Goal: Task Accomplishment & Management: Manage account settings

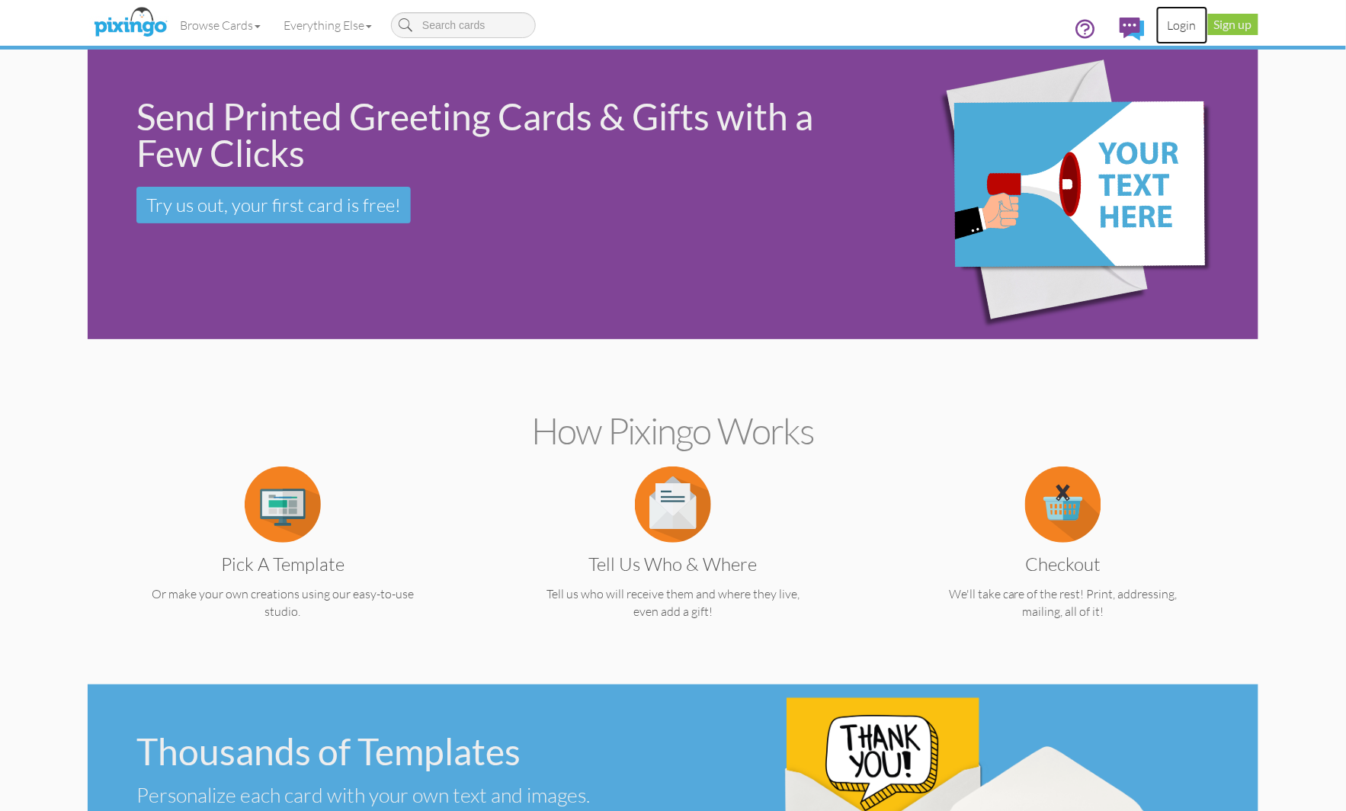
click at [1169, 23] on link "Login" at bounding box center [1183, 25] width 52 height 38
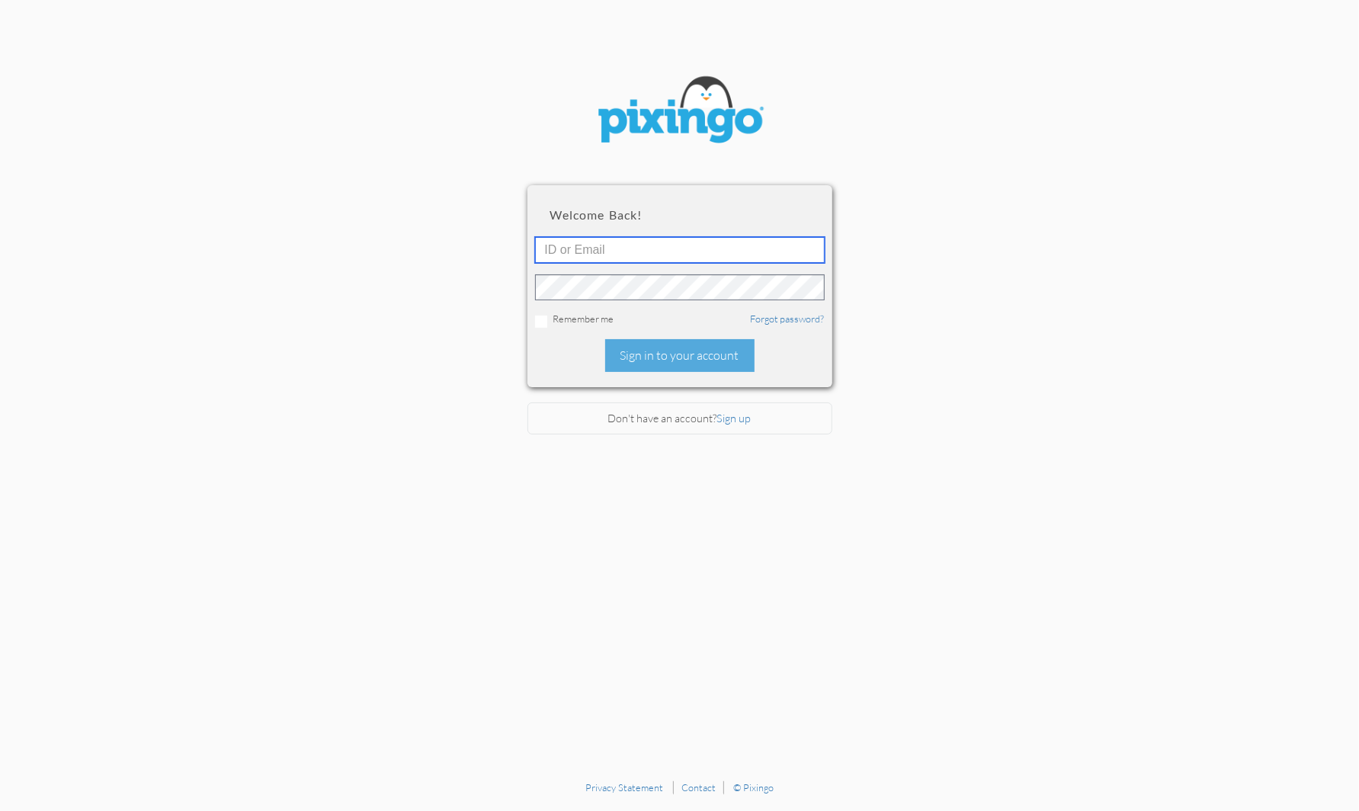
click at [583, 242] on input "text" at bounding box center [680, 250] width 290 height 26
click at [569, 245] on input "text" at bounding box center [680, 250] width 290 height 26
click at [573, 310] on div "Welcome back! Remember me Forgot password? Sign in to your account" at bounding box center [680, 285] width 305 height 201
click at [576, 255] on input "text" at bounding box center [680, 250] width 290 height 26
type input "stacey@smarterretirementsolutions.com"
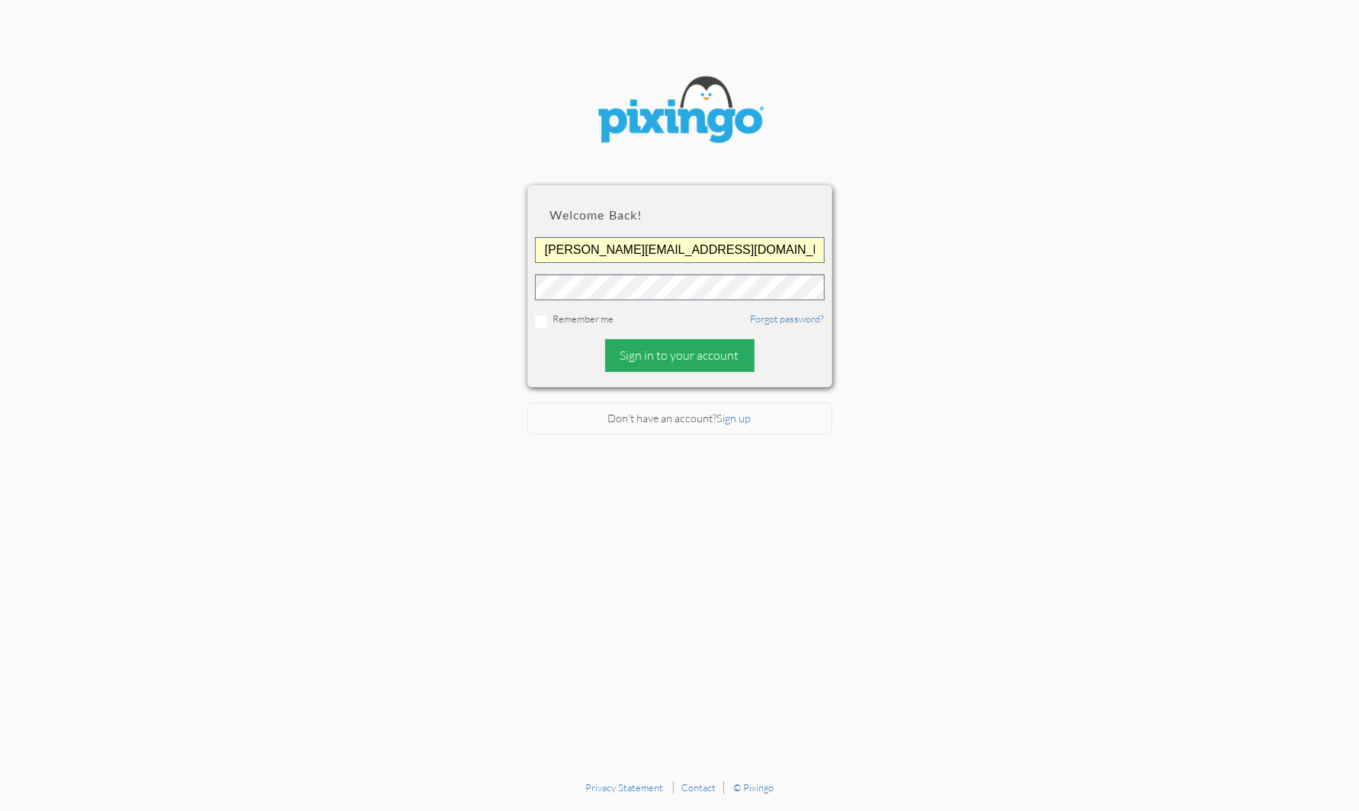
click at [666, 342] on div "Sign in to your account" at bounding box center [679, 355] width 149 height 33
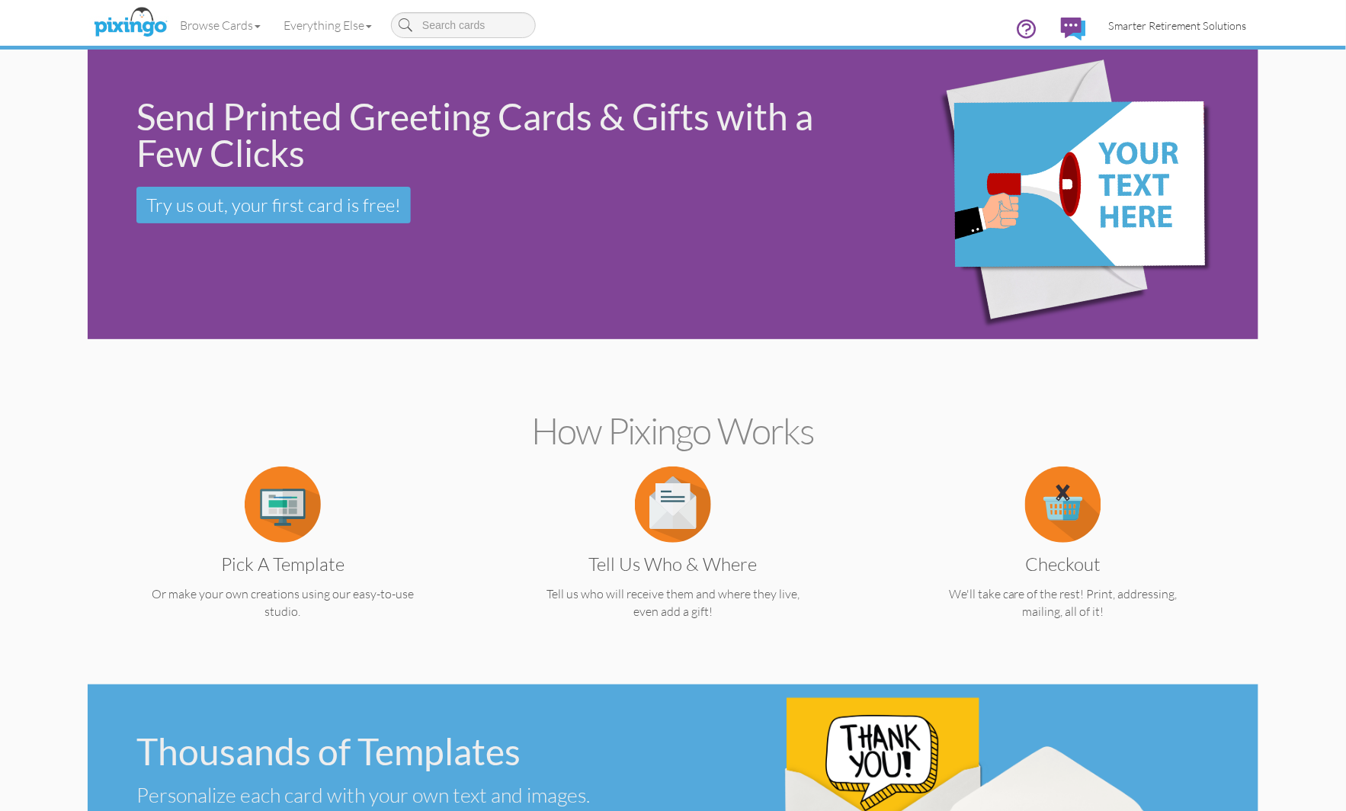
click at [1150, 30] on span "Smarter Retirement Solutions" at bounding box center [1178, 25] width 138 height 13
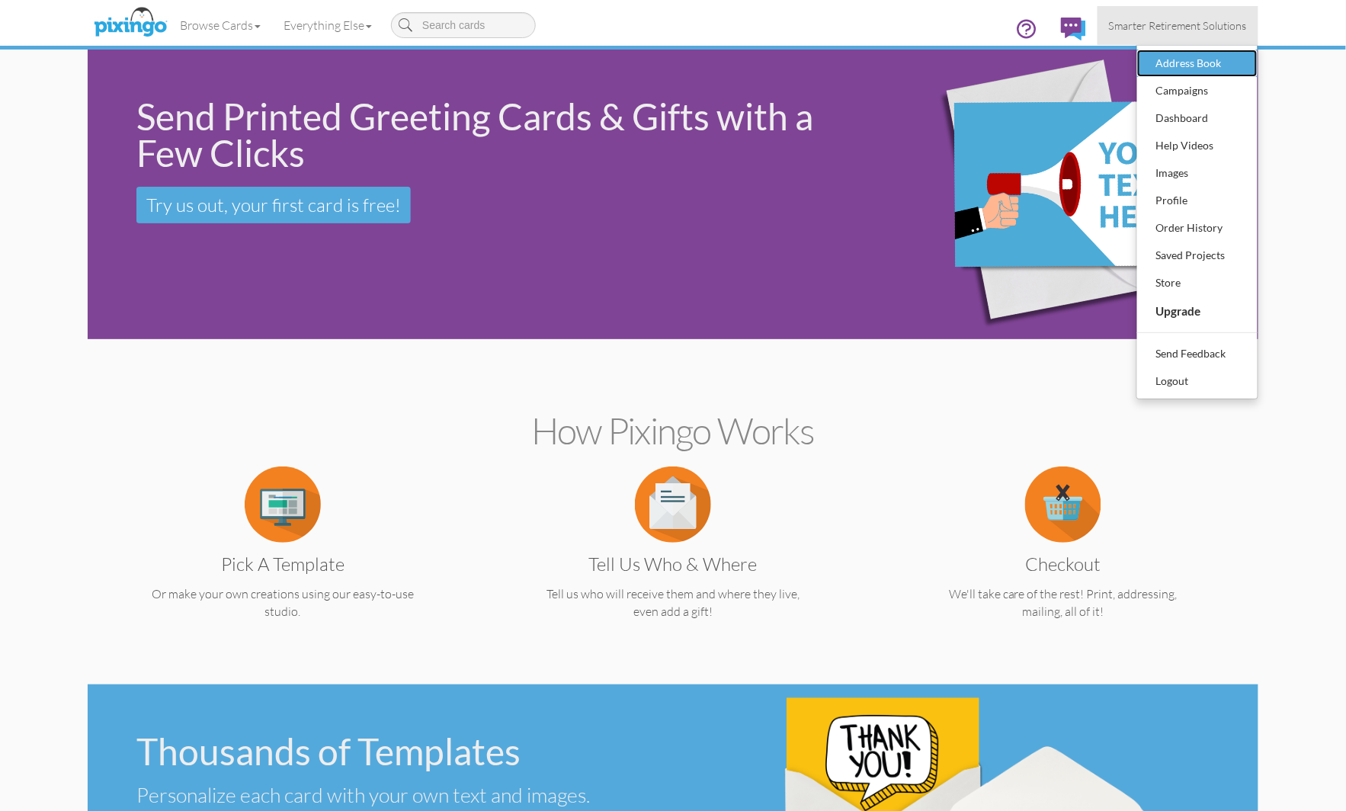
click at [1159, 52] on div "Address Book" at bounding box center [1198, 63] width 90 height 23
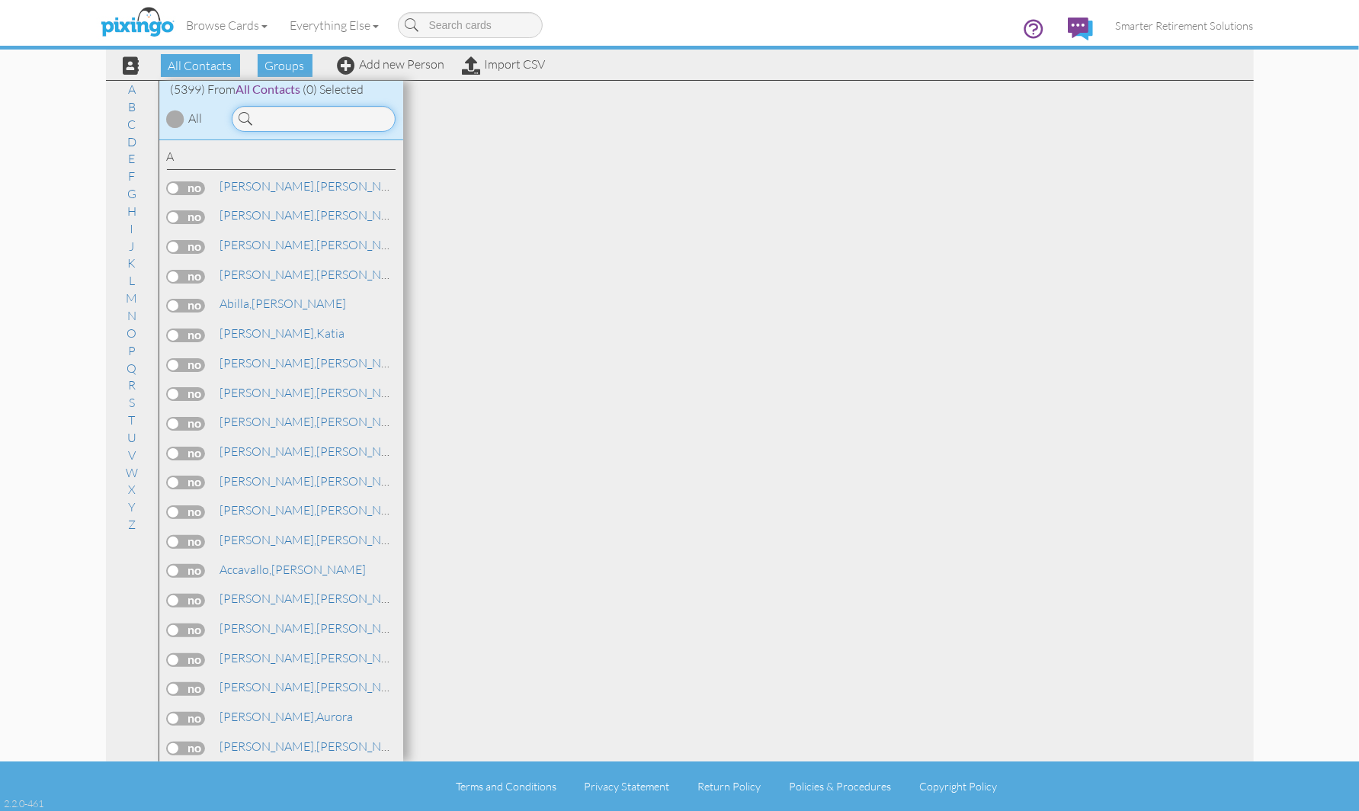
click at [297, 117] on input at bounding box center [314, 119] width 164 height 26
type input "t"
click at [288, 120] on input "li" at bounding box center [314, 119] width 164 height 26
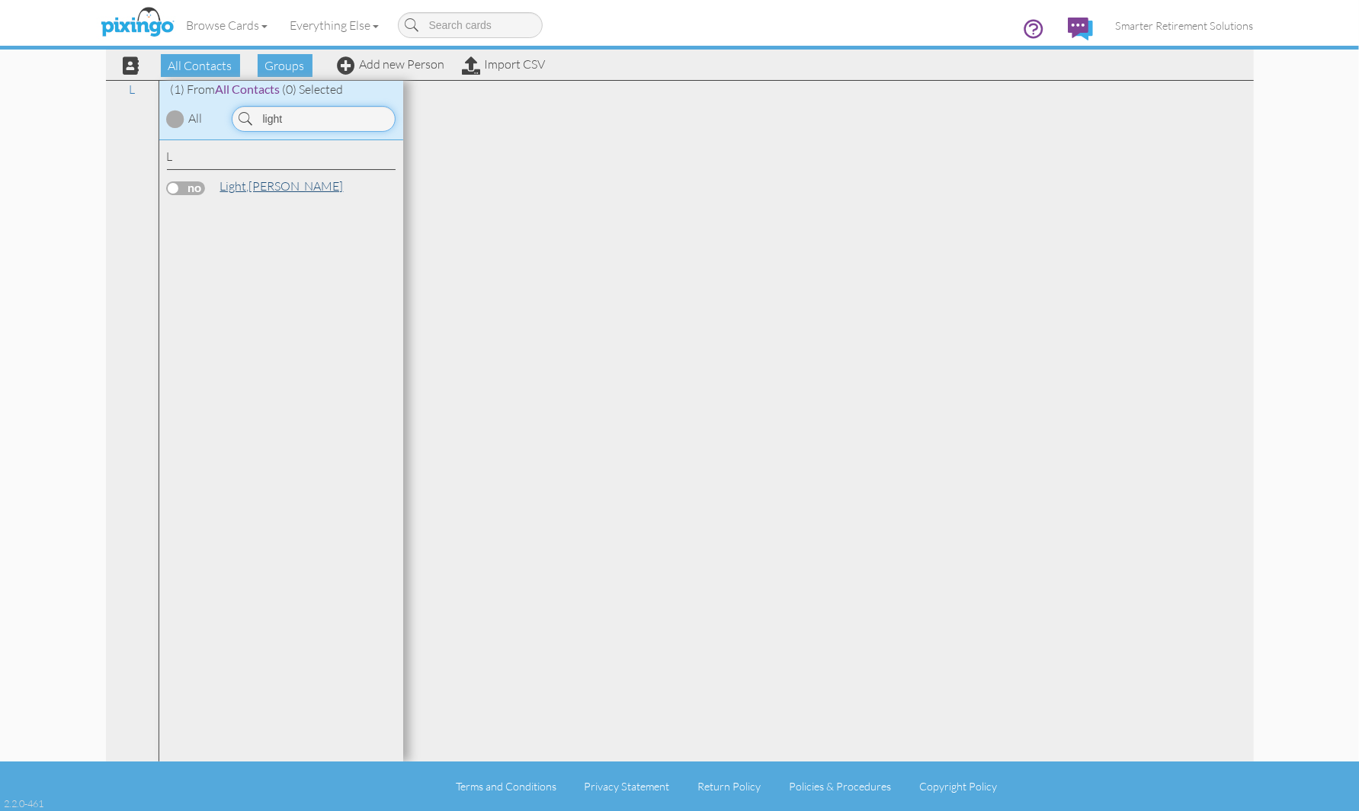
type input "light"
click at [268, 187] on link "Light, Tamara" at bounding box center [282, 186] width 127 height 18
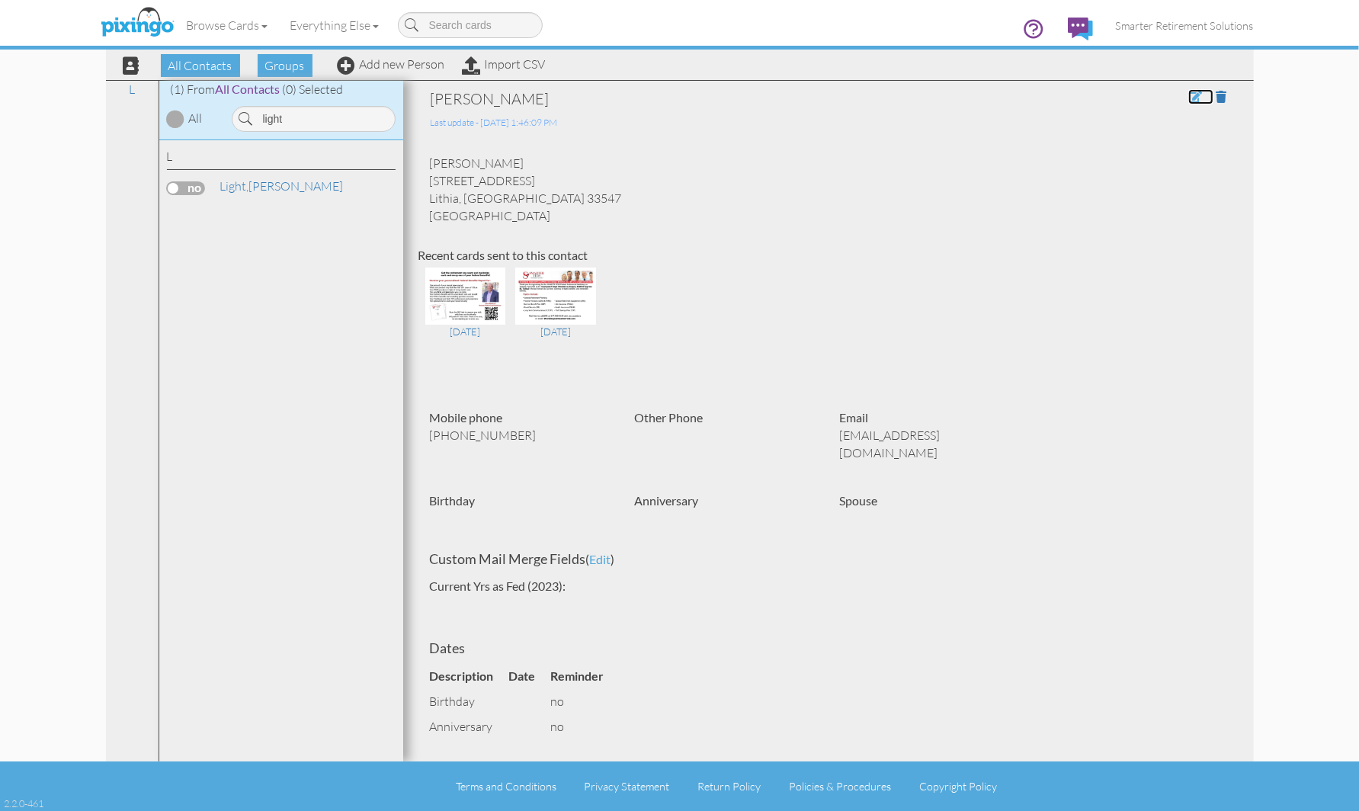
click at [1189, 96] on span at bounding box center [1196, 97] width 14 height 12
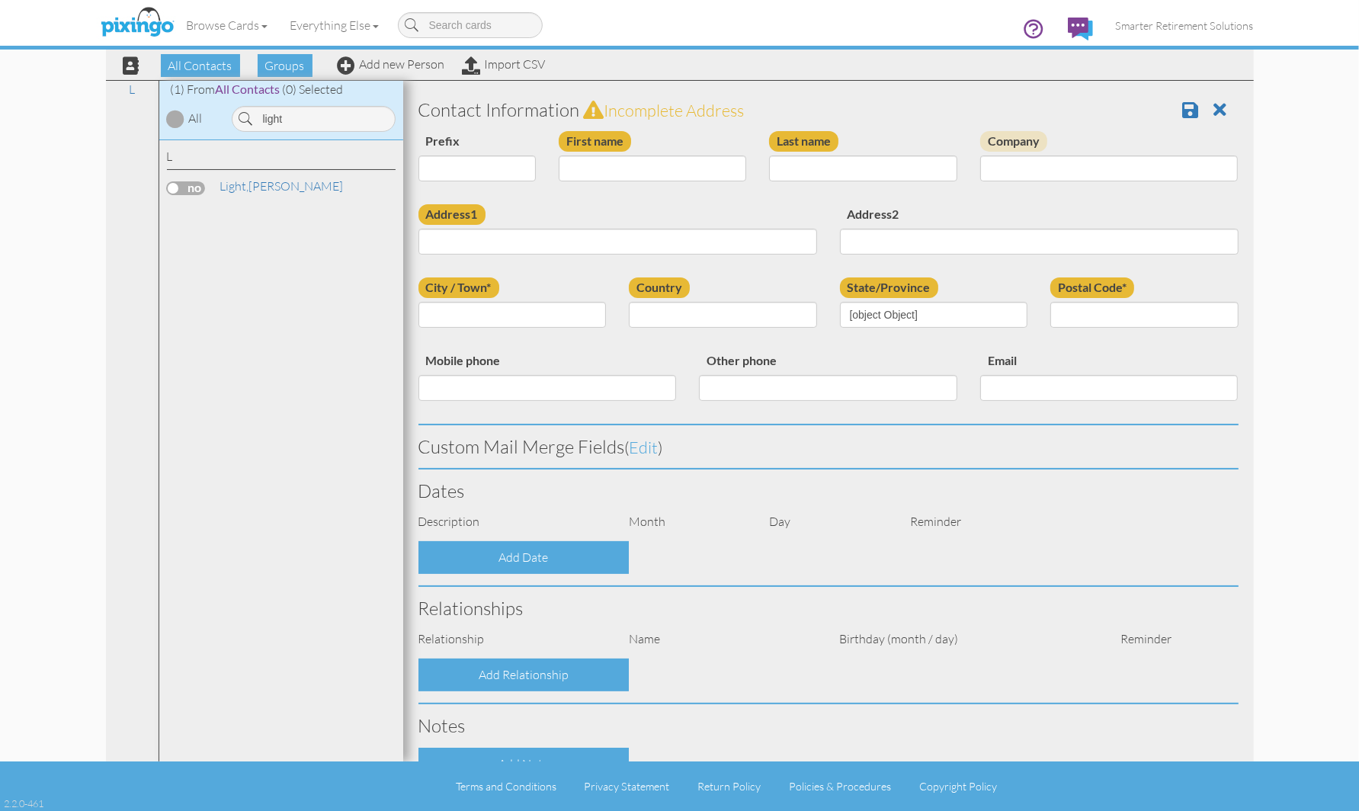
type input "[PERSON_NAME]"
type input "Light"
type input "[STREET_ADDRESS]"
type input "Lithia"
type input "33547"
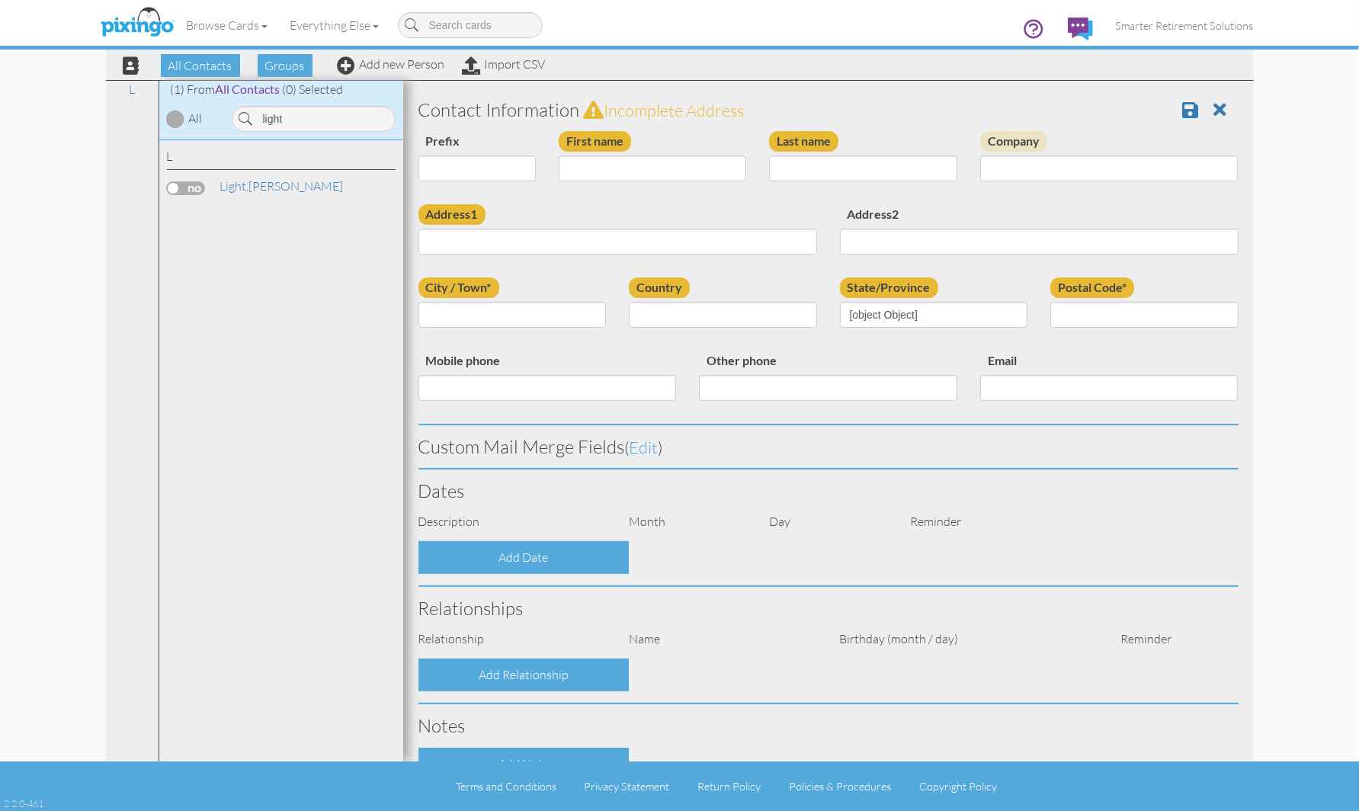
type input "[PHONE_NUMBER]"
type input "[EMAIL_ADDRESS][DOMAIN_NAME]"
select select "object:17794"
select select "object:18039"
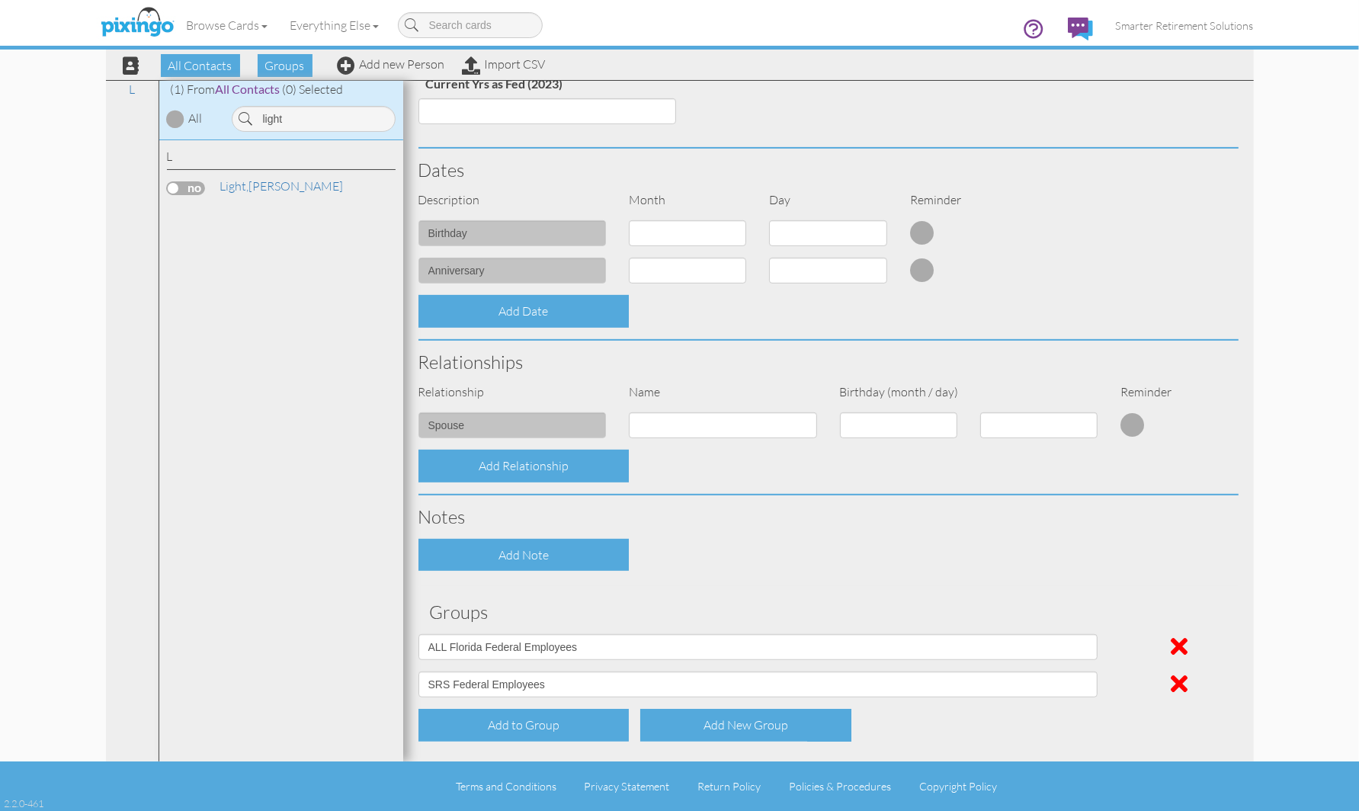
scroll to position [448, 0]
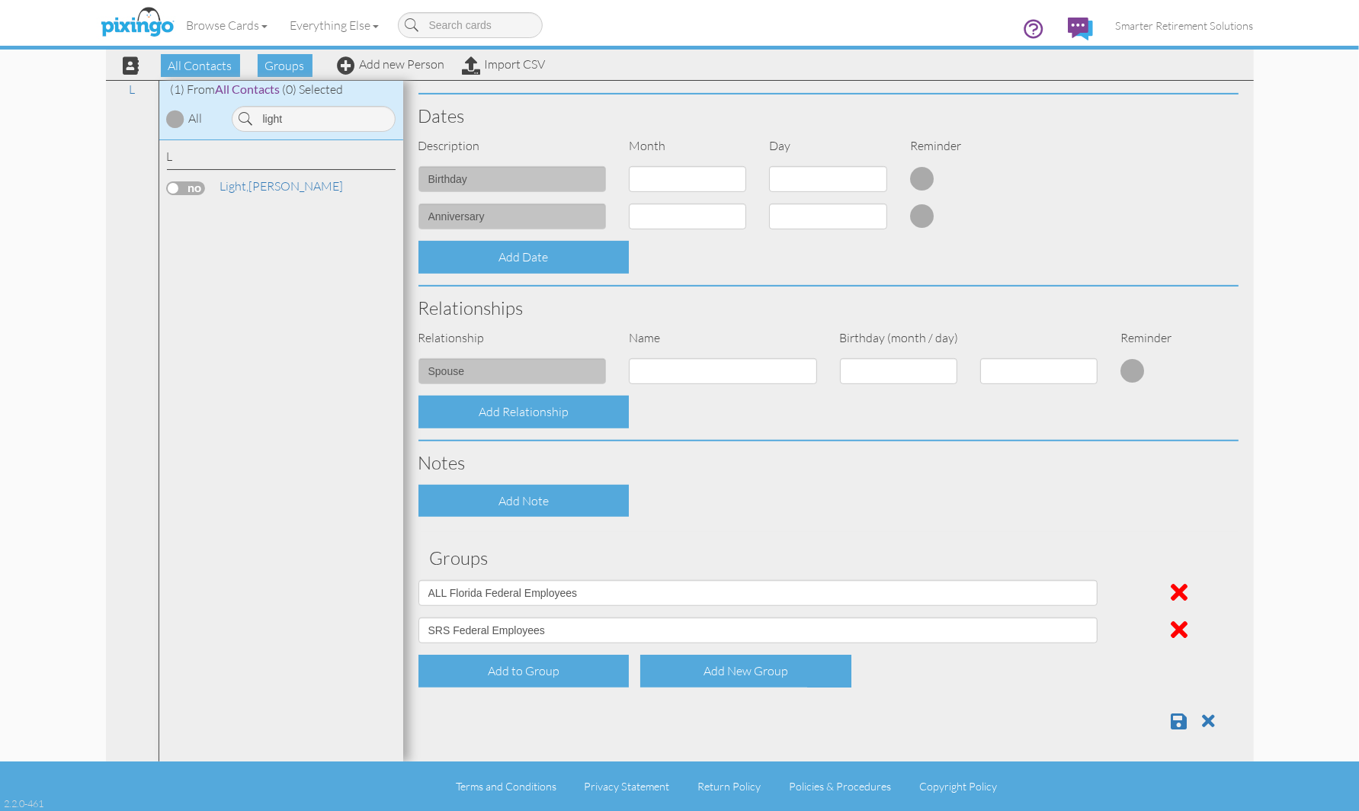
click at [665, 201] on div "1 - [DATE] - [DATE] - [DATE] - [DATE] - [DATE] - [DATE] - [DATE] - [DATE] - [DA…" at bounding box center [688, 184] width 140 height 37
click at [662, 221] on select "1 - [DATE] - [DATE] - [DATE] - [DATE] - [DATE] - [DATE] - [DATE] - [DATE] - [DA…" at bounding box center [687, 217] width 117 height 26
select select "object:18116"
click at [629, 204] on select "1 - [DATE] - [DATE] - [DATE] - [DATE] - [DATE] - [DATE] - [DATE] - [DATE] - [DA…" at bounding box center [687, 217] width 117 height 26
click at [797, 210] on select "1 2 3 4 5 6 7 8 9 10 11 12 13 14 15 16 17 18 19 20 21 22 23 24 25 26 27 28 29 3…" at bounding box center [827, 217] width 117 height 26
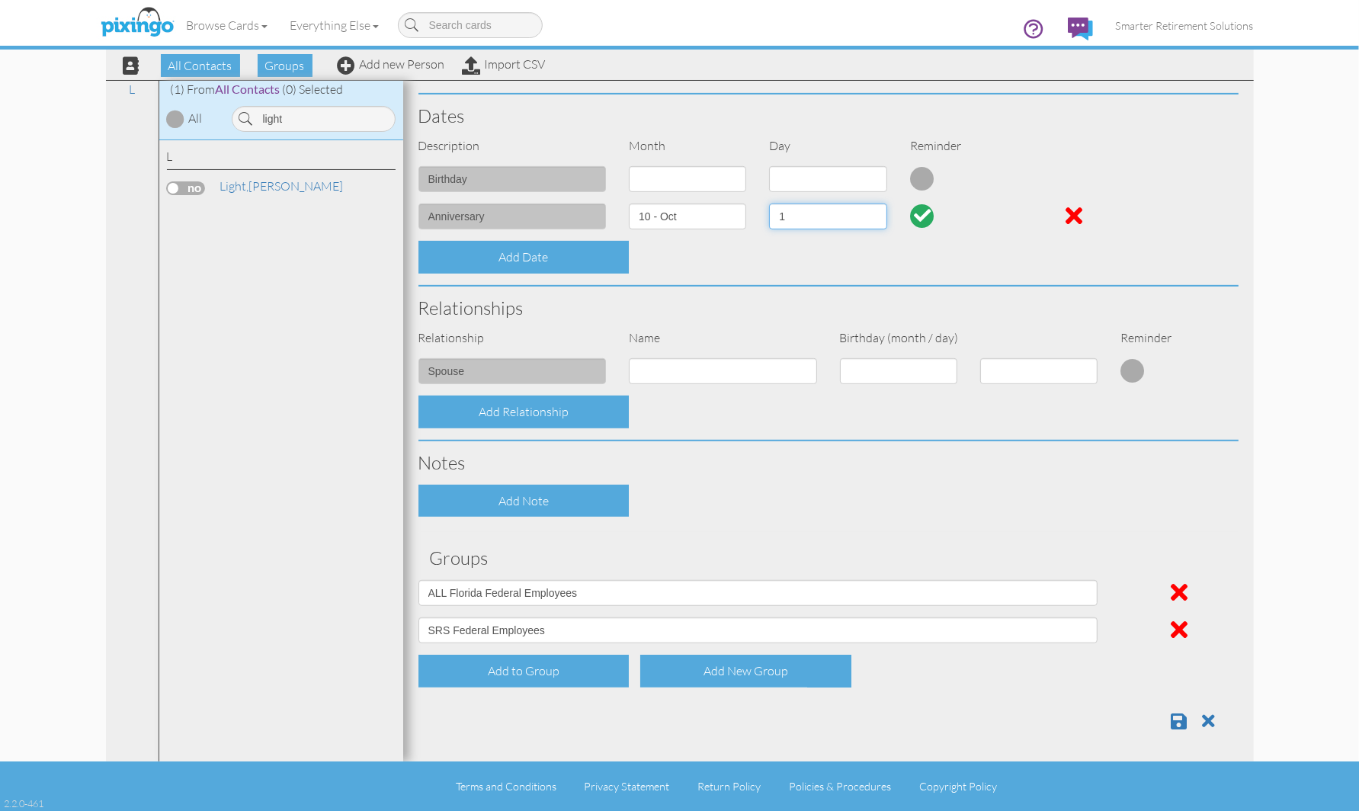
select select "number:4"
click at [769, 204] on select "1 2 3 4 5 6 7 8 9 10 11 12 13 14 15 16 17 18 19 20 21 22 23 24 25 26 27 28 29 3…" at bounding box center [827, 217] width 117 height 26
click at [665, 177] on select "1 - [DATE] - [DATE] - [DATE] - [DATE] - [DATE] - [DATE] - [DATE] - [DATE] - [DA…" at bounding box center [687, 179] width 117 height 26
click at [803, 306] on h3 "Relationships" at bounding box center [829, 308] width 820 height 20
click at [732, 369] on input at bounding box center [723, 371] width 188 height 26
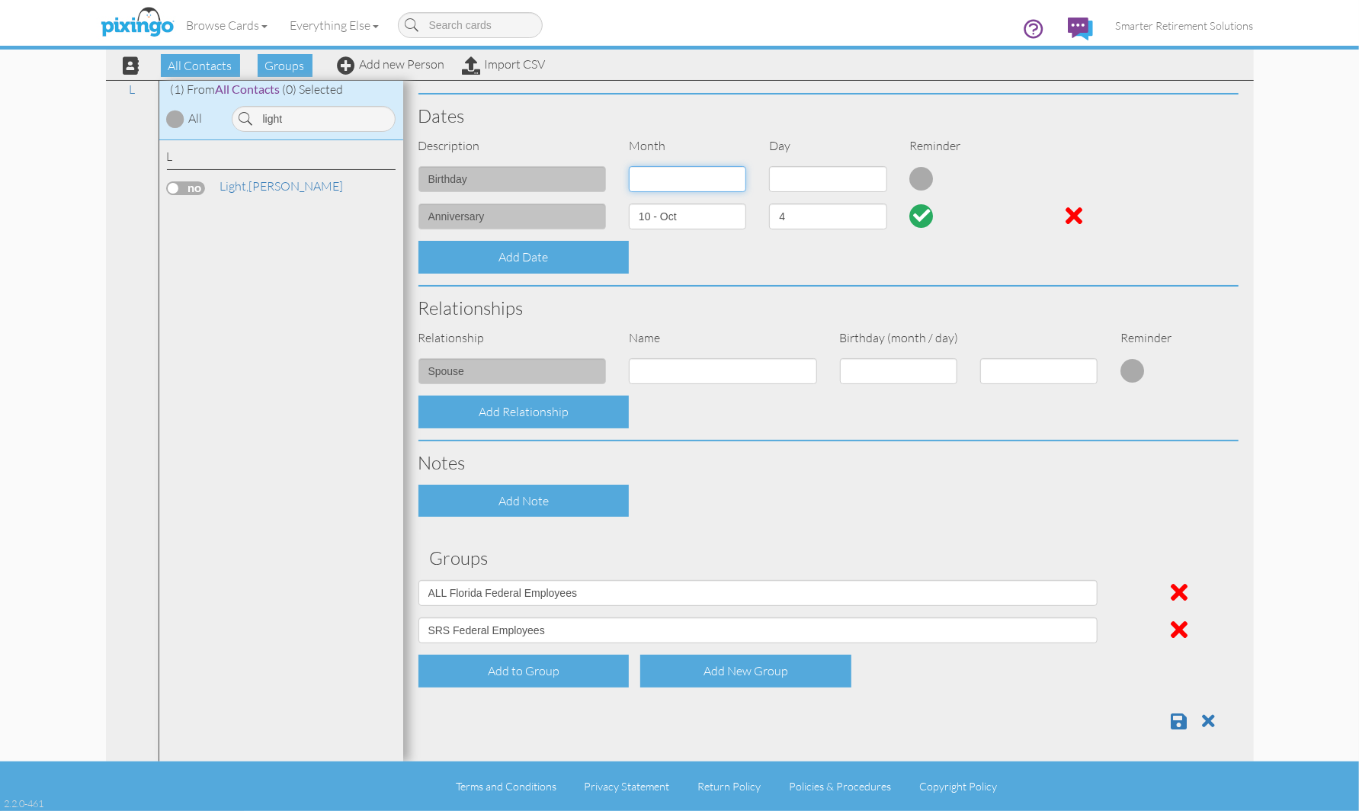
click at [675, 172] on select "1 - [DATE] - [DATE] - [DATE] - [DATE] - [DATE] - [DATE] - [DATE] - [DATE] - [DA…" at bounding box center [687, 179] width 117 height 26
select select "object:18114"
click at [629, 166] on select "1 - [DATE] - [DATE] - [DATE] - [DATE] - [DATE] - [DATE] - [DATE] - [DATE] - [DA…" at bounding box center [687, 179] width 117 height 26
click at [788, 176] on select "1 2 3 4 5 6 7 8 9 10 11 12 13 14 15 16 17 18 19 20 21 22 23 24 25 26 27 28 29 3…" at bounding box center [827, 179] width 117 height 26
select select "number:6"
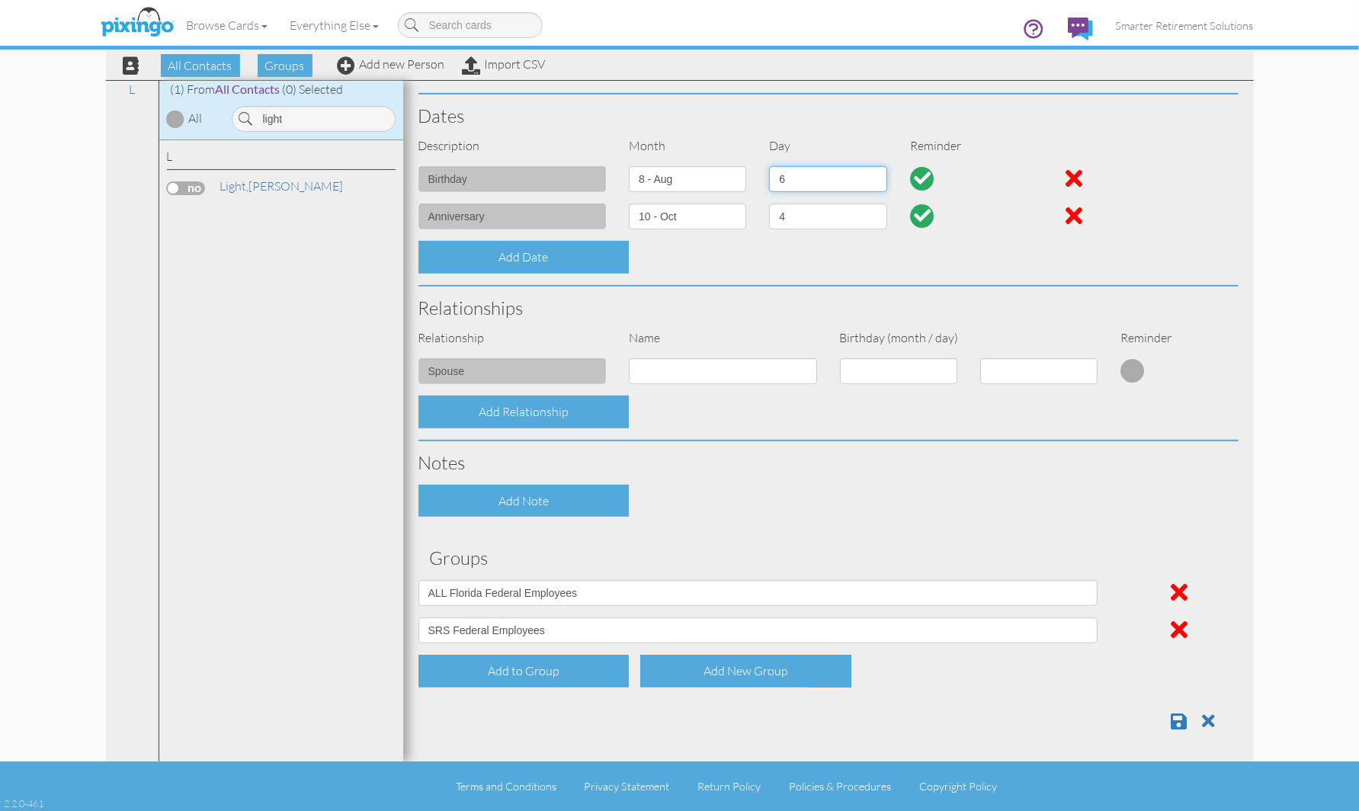
click at [769, 166] on select "1 2 3 4 5 6 7 8 9 10 11 12 13 14 15 16 17 18 19 20 21 22 23 24 25 26 27 28 29 3…" at bounding box center [827, 179] width 117 height 26
click at [750, 467] on h3 "Notes" at bounding box center [829, 463] width 820 height 20
click at [1179, 724] on link at bounding box center [1185, 721] width 27 height 23
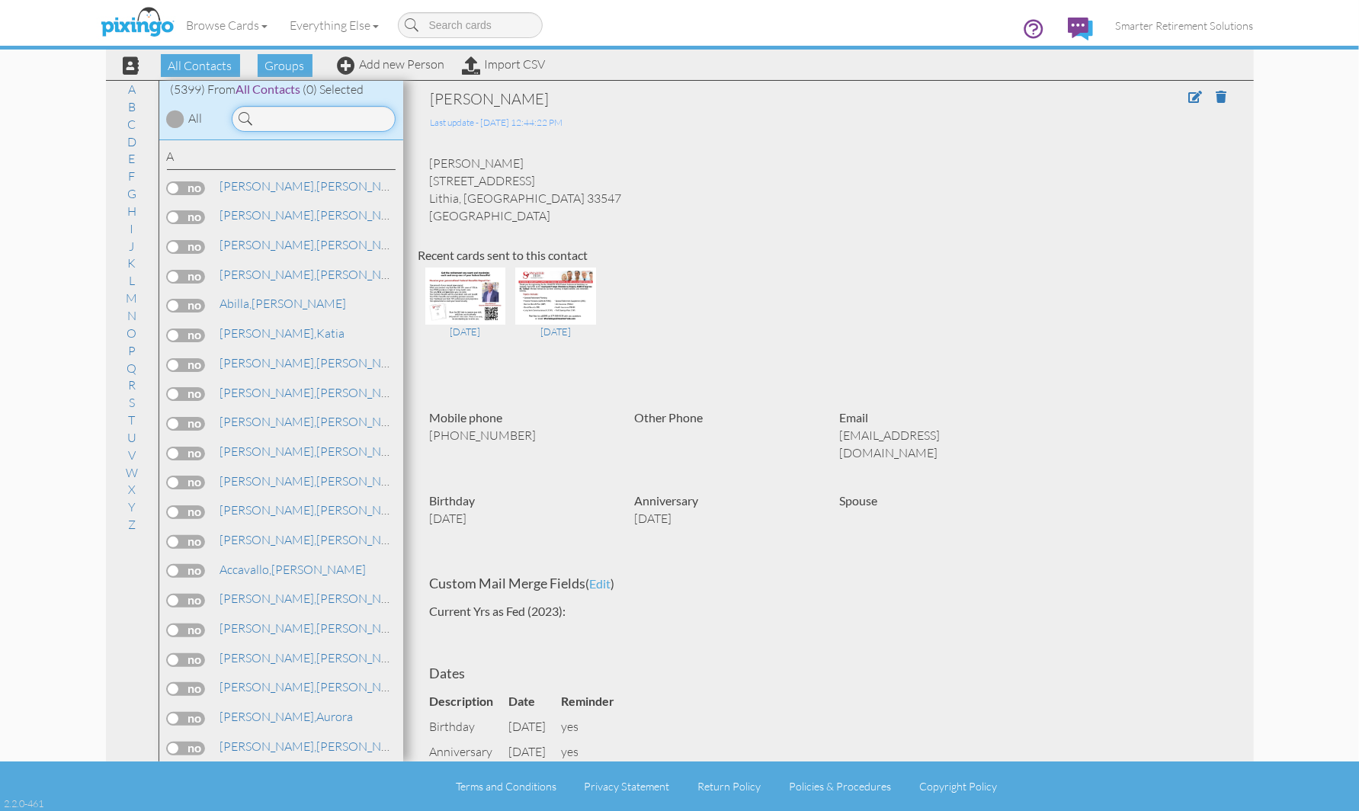
click at [308, 120] on input at bounding box center [314, 119] width 164 height 26
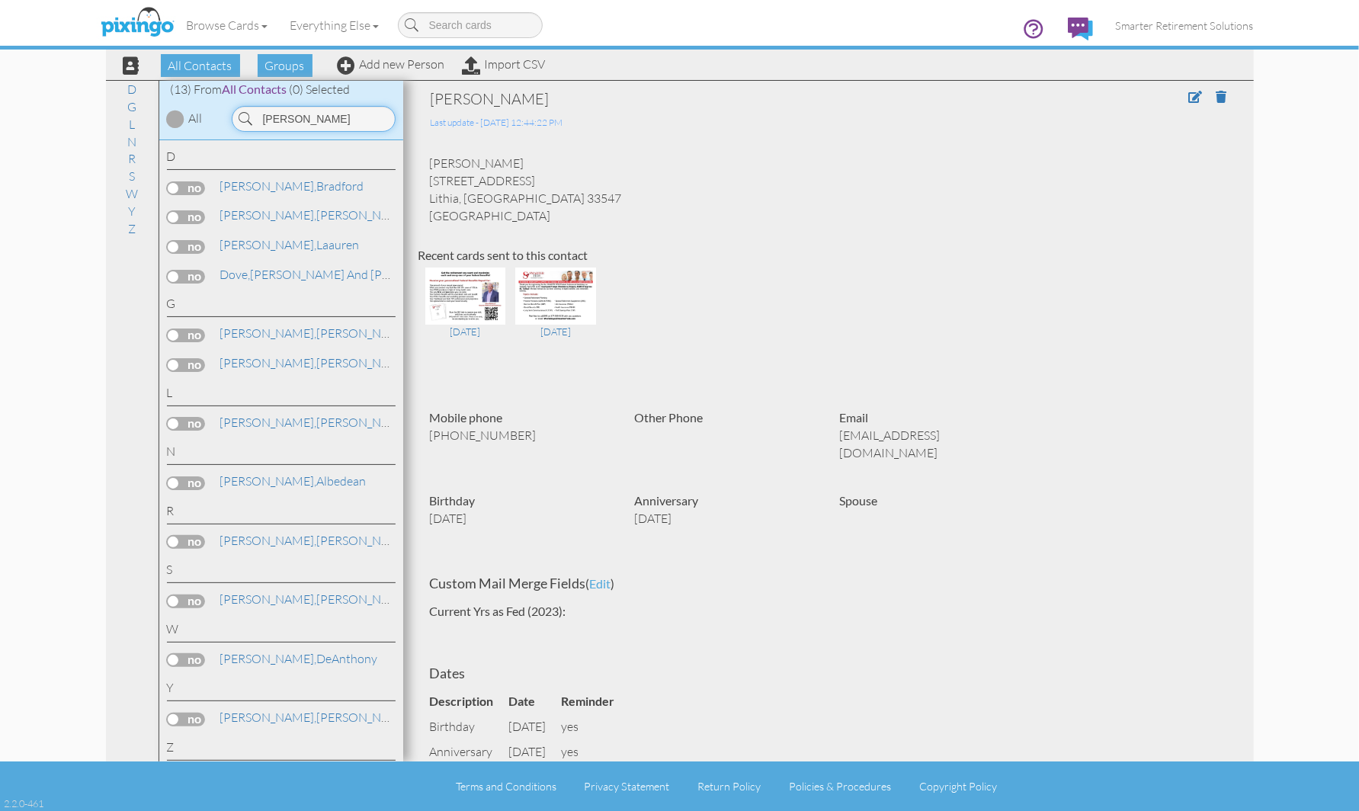
click at [310, 117] on input "[PERSON_NAME]" at bounding box center [314, 119] width 164 height 26
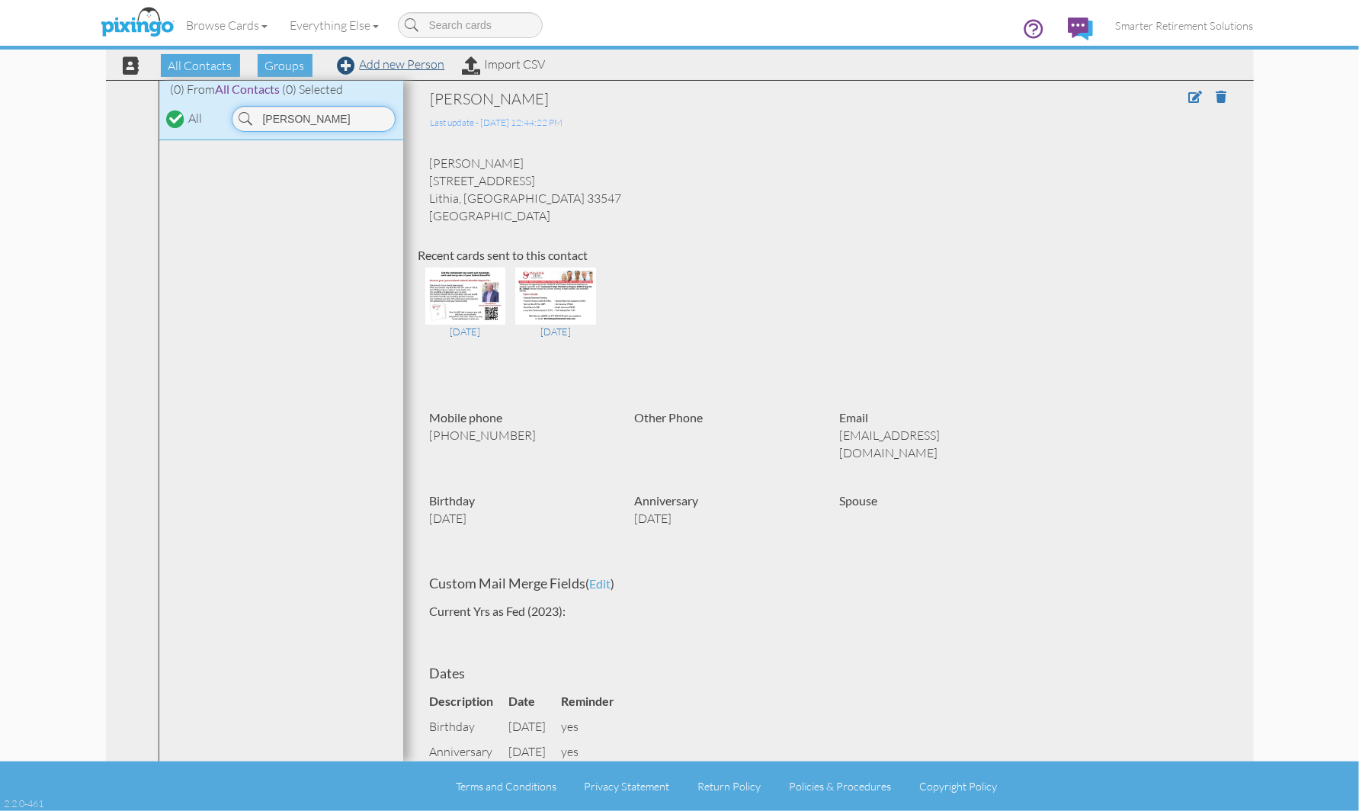
type input "[PERSON_NAME]"
click at [420, 64] on link "Add new Person" at bounding box center [391, 63] width 107 height 15
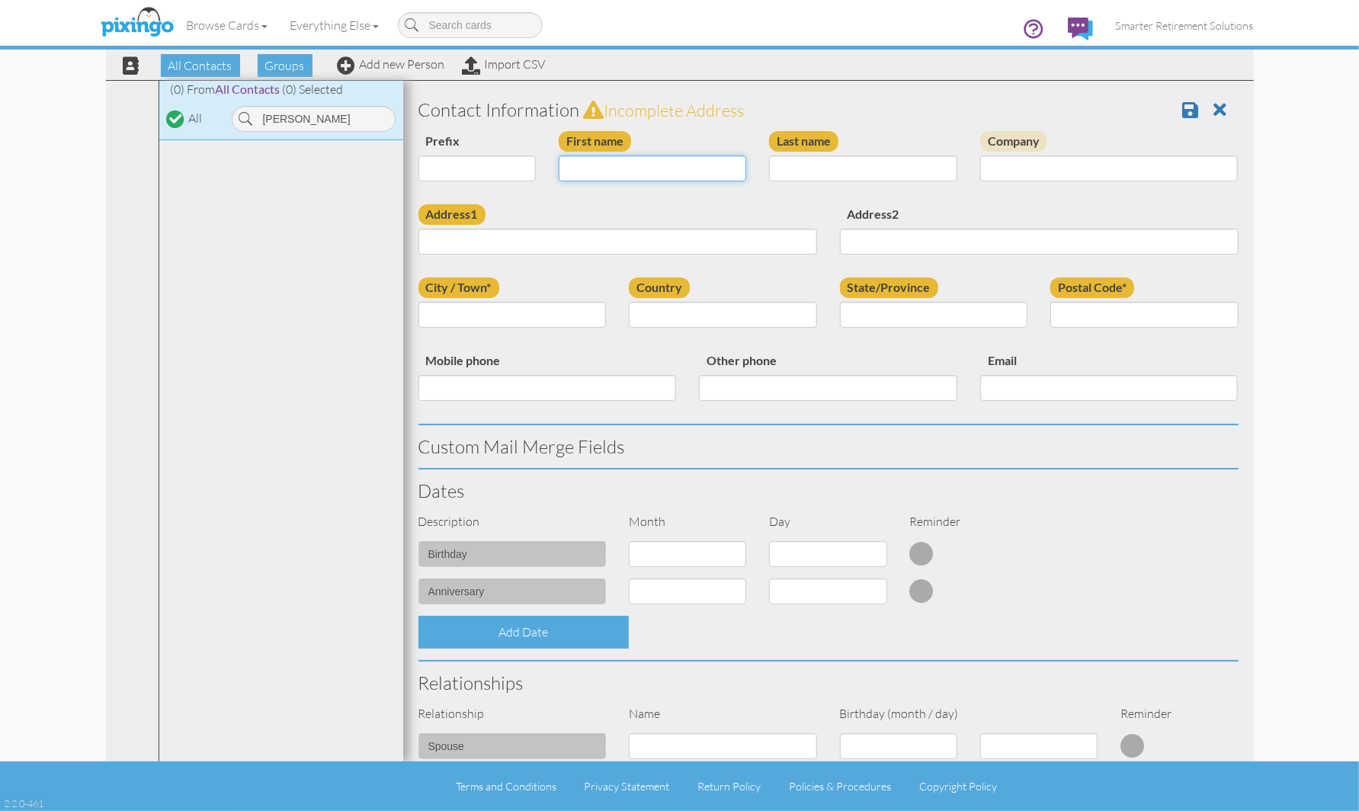
click at [596, 159] on input "First name" at bounding box center [653, 169] width 188 height 26
type input "[PERSON_NAME]"
click at [805, 159] on input "Last name" at bounding box center [863, 169] width 188 height 26
type input "[PERSON_NAME]"
click at [520, 240] on input "Address1" at bounding box center [618, 242] width 399 height 26
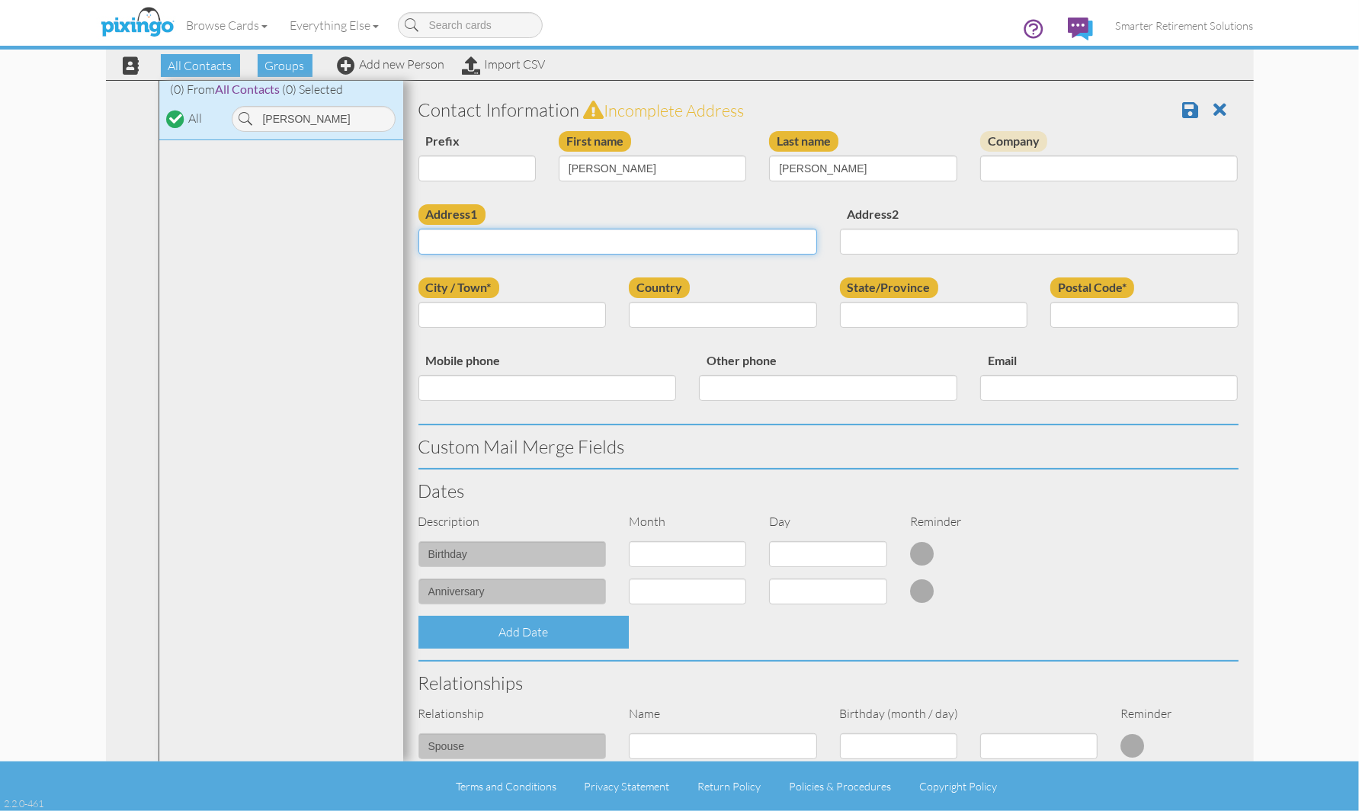
paste input "[STREET_ADDRESS]"
type input "[STREET_ADDRESS]"
click at [718, 211] on div "Address1 [STREET_ADDRESS]" at bounding box center [618, 235] width 422 height 62
click at [454, 317] on input "City / Town*" at bounding box center [513, 315] width 188 height 26
paste input "Lithia"
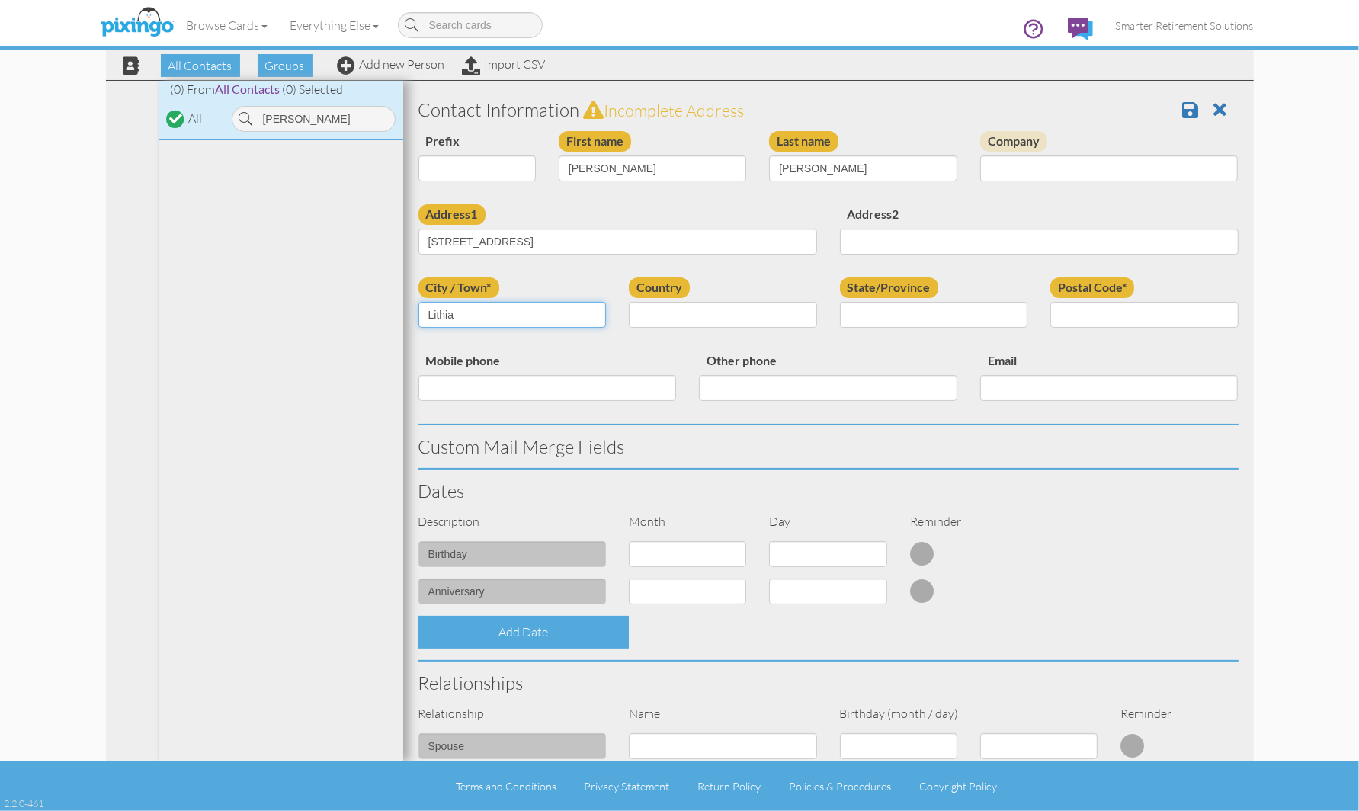
type input "Lithia"
click at [663, 311] on select "[GEOGRAPHIC_DATA] -------------- [GEOGRAPHIC_DATA] [GEOGRAPHIC_DATA] [GEOGRAPHI…" at bounding box center [723, 315] width 188 height 26
select select "object:17257"
click at [629, 302] on select "[GEOGRAPHIC_DATA] -------------- [GEOGRAPHIC_DATA] [GEOGRAPHIC_DATA] [GEOGRAPHI…" at bounding box center [723, 315] width 188 height 26
click at [1060, 318] on input "Postal Code*" at bounding box center [1145, 315] width 188 height 26
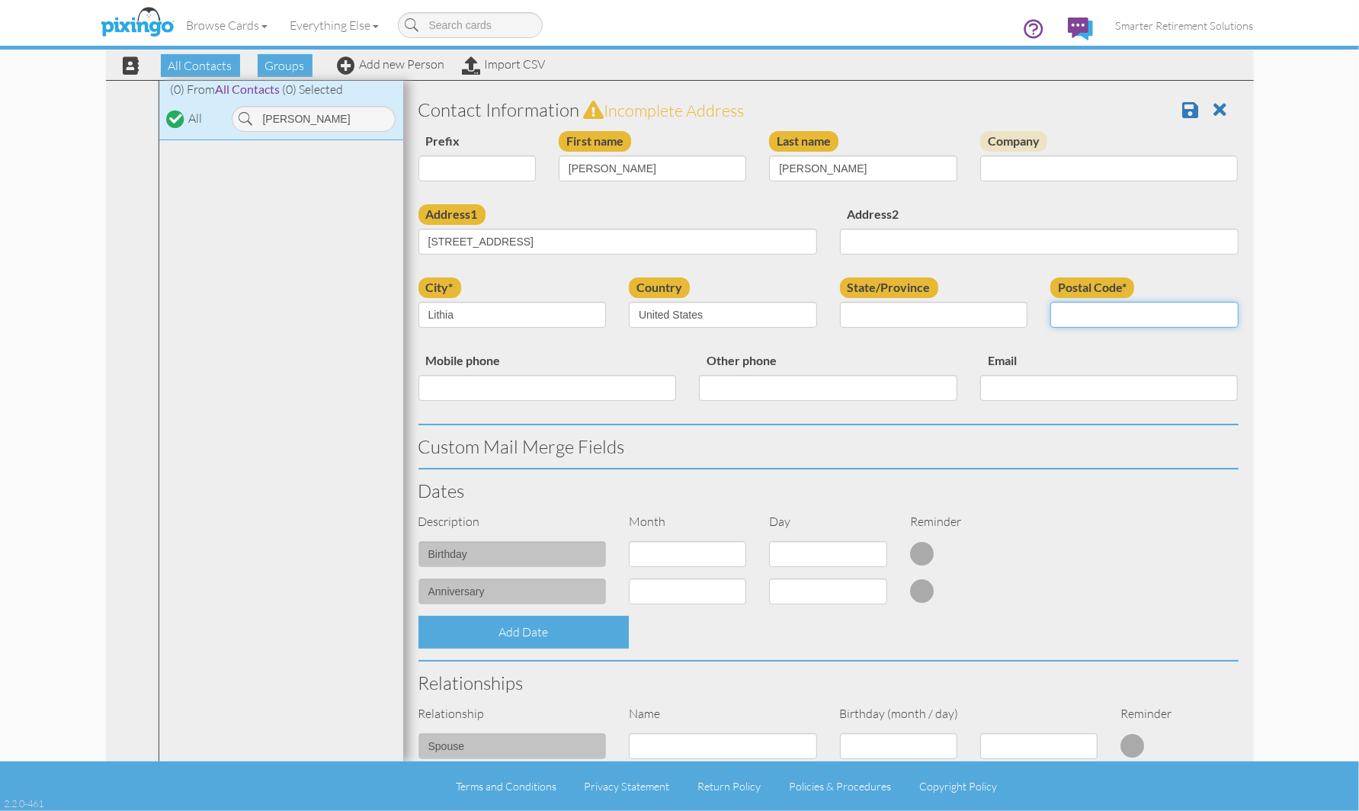
paste input "33547"
type input "33547"
click at [942, 330] on div "State/Province AA (Military) AE (Military) [US_STATE] [US_STATE] [US_STATE] AP …" at bounding box center [934, 309] width 211 height 62
click at [906, 310] on select "AA (Military) AE (Military) [US_STATE] [US_STATE] [US_STATE] AP (Military) [US_…" at bounding box center [934, 315] width 188 height 26
select select "object:17516"
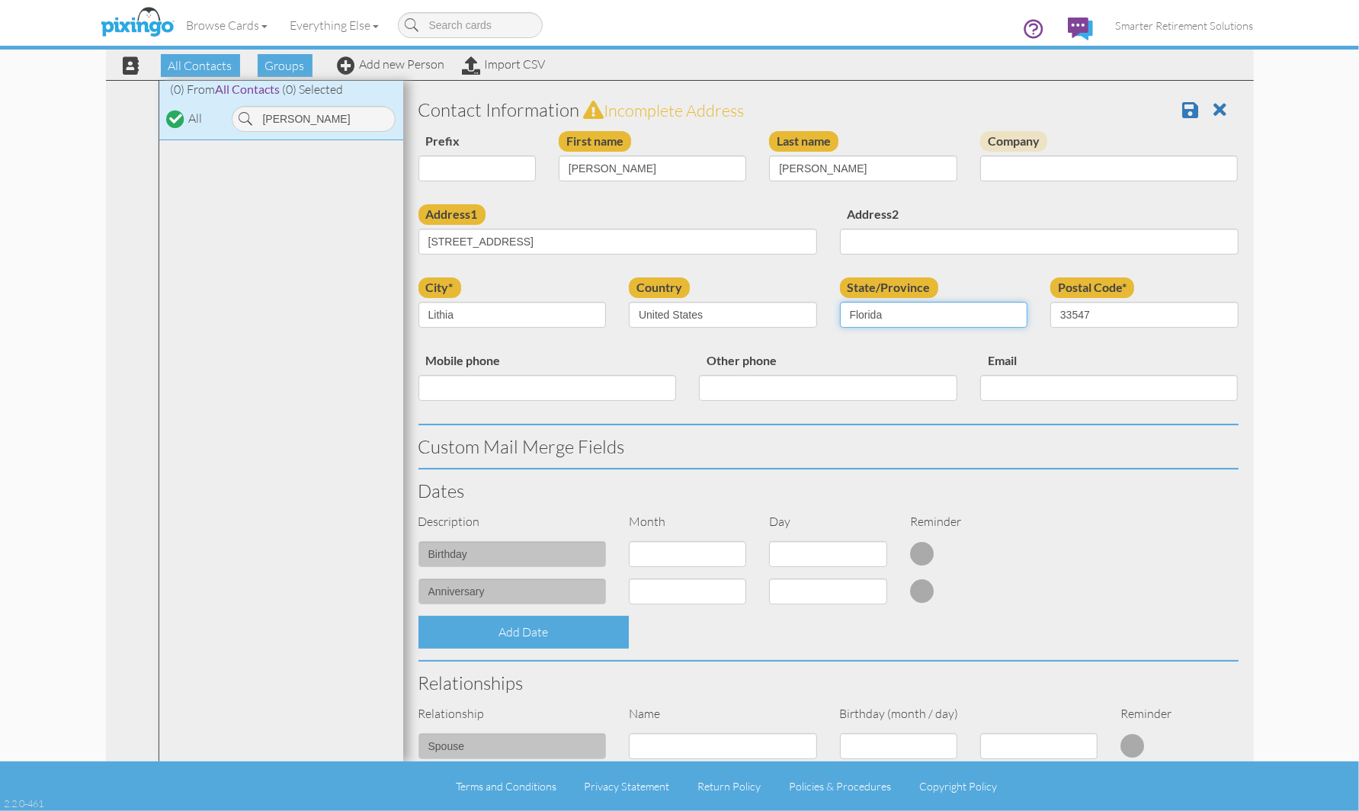
click at [840, 302] on select "AA (Military) AE (Military) [US_STATE] [US_STATE] [US_STATE] AP (Military) [US_…" at bounding box center [934, 315] width 188 height 26
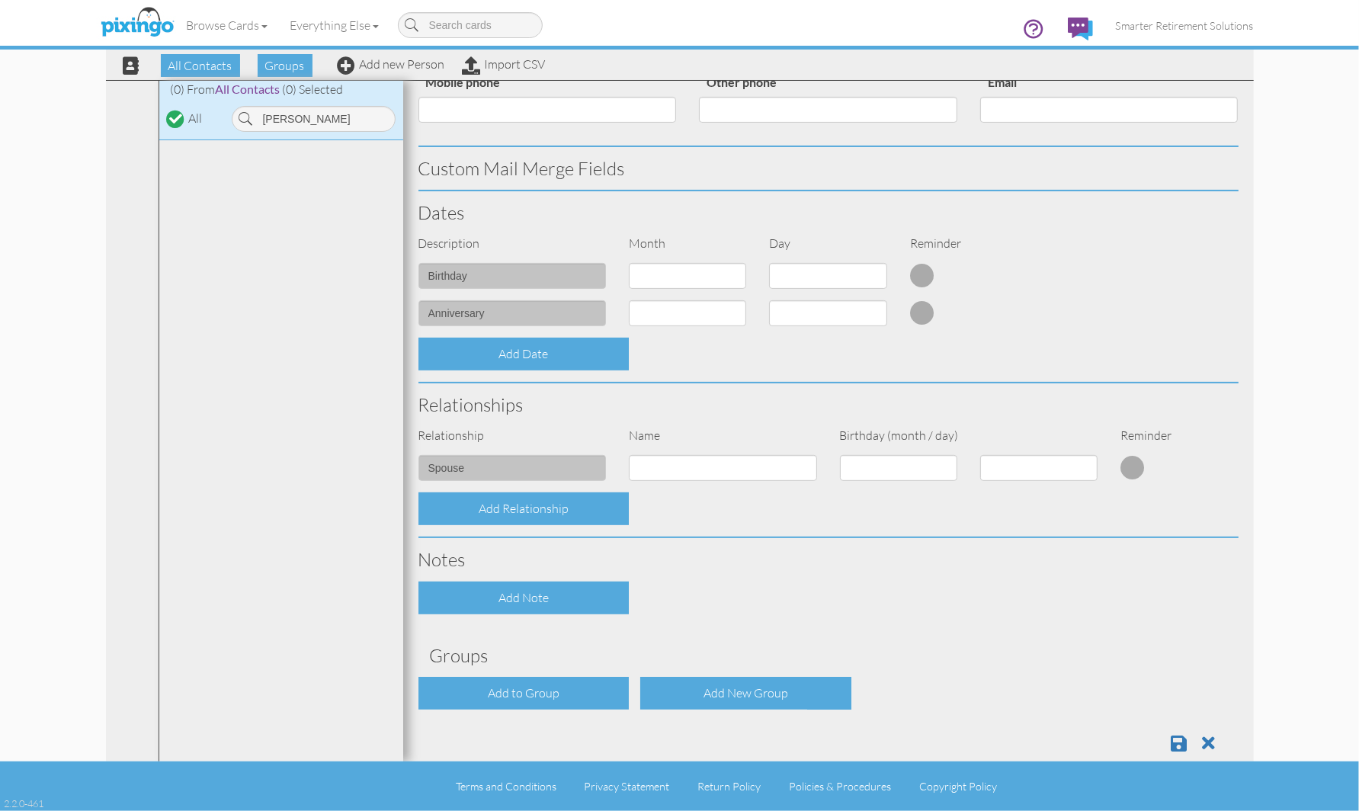
scroll to position [282, 0]
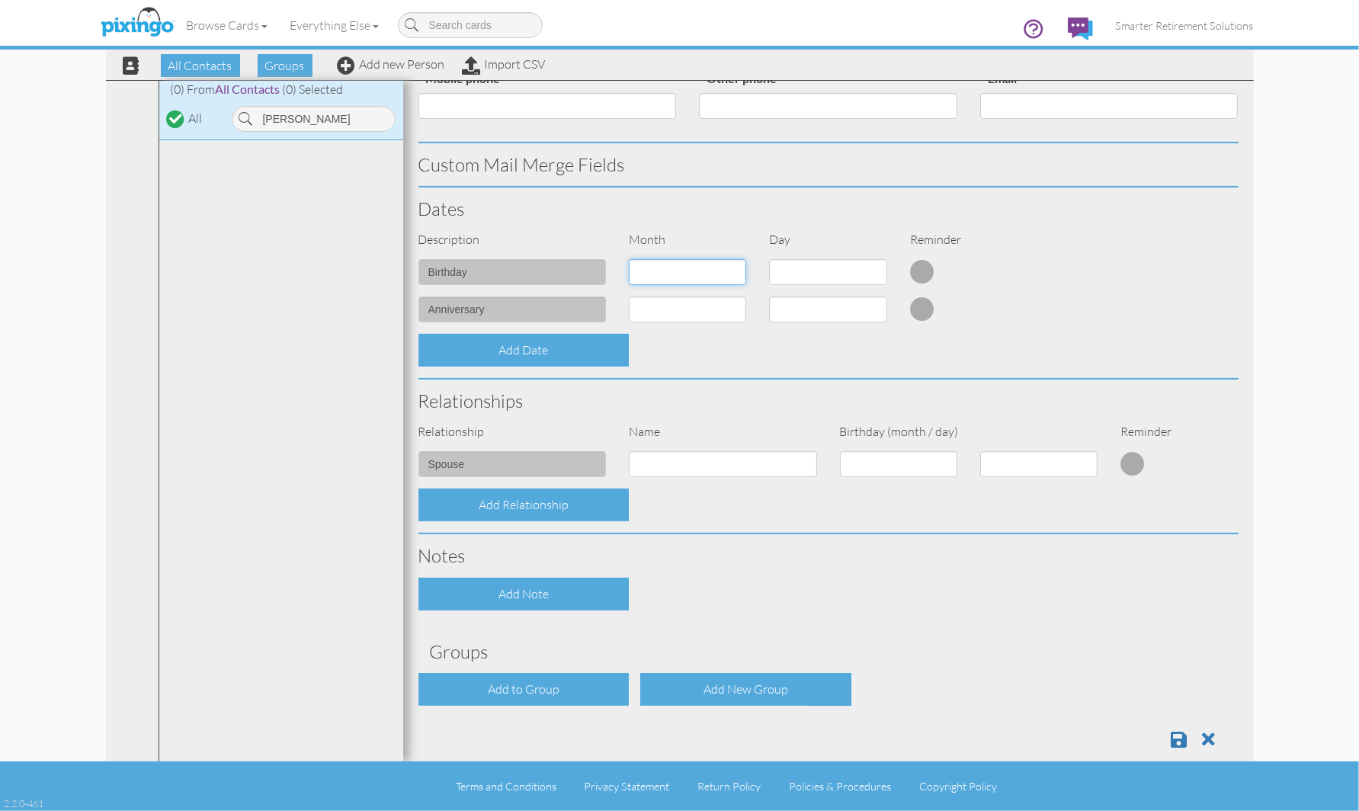
click at [659, 273] on select "1 - [DATE] - [DATE] - [DATE] - [DATE] - [DATE] - [DATE] - [DATE] - [DATE] - [DA…" at bounding box center [687, 272] width 117 height 26
select select "object:17254"
click at [629, 259] on select "1 - [DATE] - [DATE] - [DATE] - [DATE] - [DATE] - [DATE] - [DATE] - [DATE] - [DA…" at bounding box center [687, 272] width 117 height 26
click at [831, 278] on select "1 2 3 4 5 6 7 8 9 10 11 12 13 14 15 16 17 18 19 20 21 22 23 24 25 26 27 28 29 3…" at bounding box center [827, 272] width 117 height 26
select select "number:8"
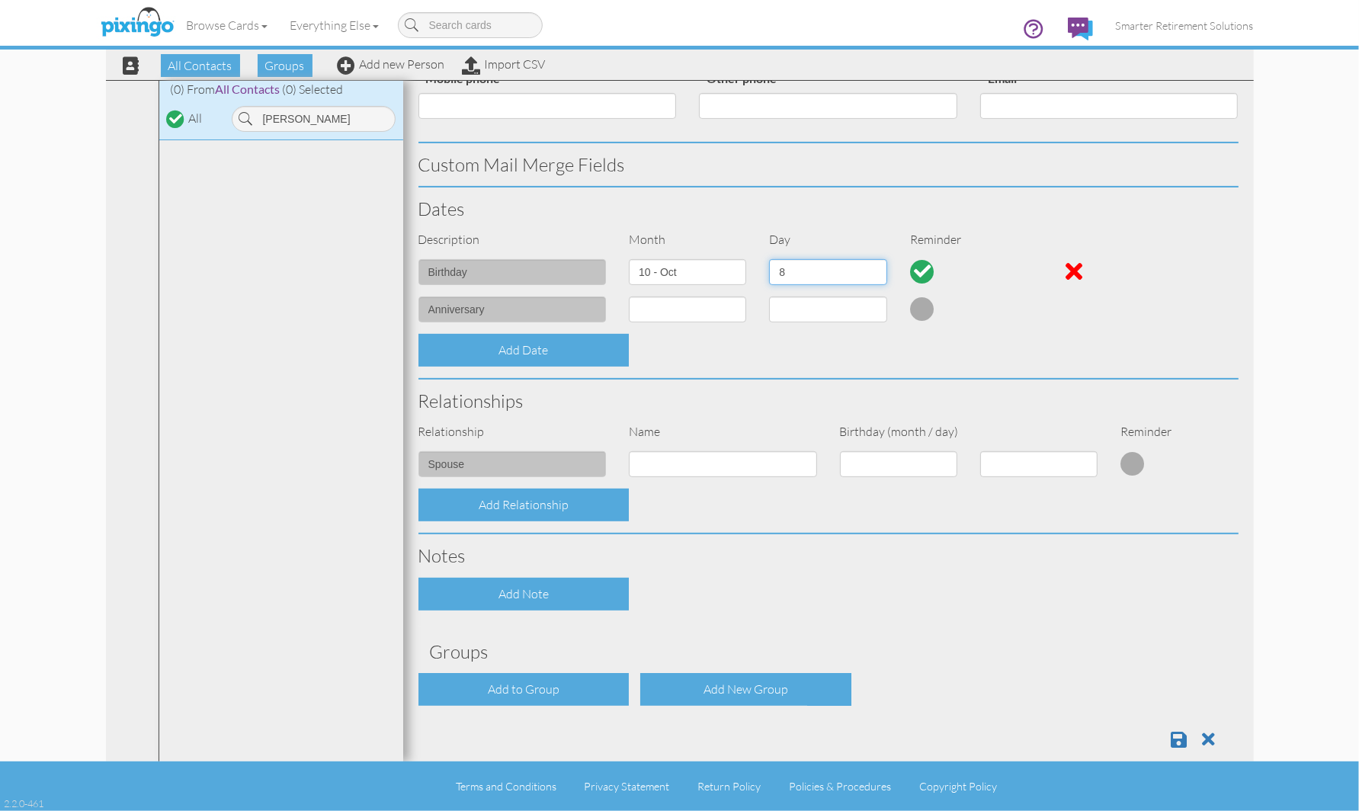
click at [769, 259] on select "1 2 3 4 5 6 7 8 9 10 11 12 13 14 15 16 17 18 19 20 21 22 23 24 25 26 27 28 29 3…" at bounding box center [827, 272] width 117 height 26
click at [698, 316] on select "1 - [DATE] - [DATE] - [DATE] - [DATE] - [DATE] - [DATE] - [DATE] - [DATE] - [DA…" at bounding box center [687, 310] width 117 height 26
select select "object:17254"
click at [629, 297] on select "1 - [DATE] - [DATE] - [DATE] - [DATE] - [DATE] - [DATE] - [DATE] - [DATE] - [DA…" at bounding box center [687, 310] width 117 height 26
click at [813, 306] on select "1 2 3 4 5 6 7 8 9 10 11 12 13 14 15 16 17 18 19 20 21 22 23 24 25 26 27 28 29 3…" at bounding box center [827, 310] width 117 height 26
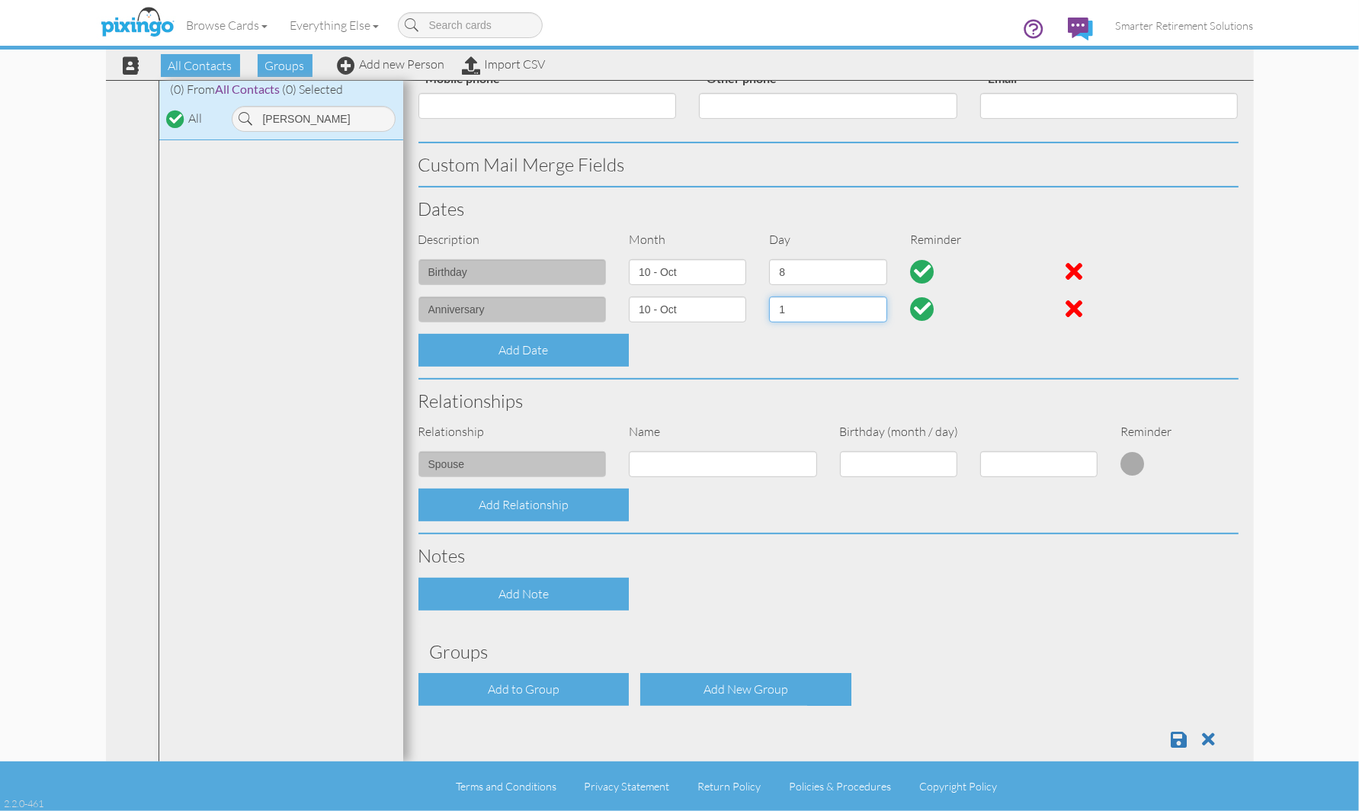
select select "number:3"
click at [769, 297] on select "1 2 3 4 5 6 7 8 9 10 11 12 13 14 15 16 17 18 19 20 21 22 23 24 25 26 27 28 29 3…" at bounding box center [827, 310] width 117 height 26
click at [550, 682] on div "Add to Group" at bounding box center [524, 689] width 211 height 33
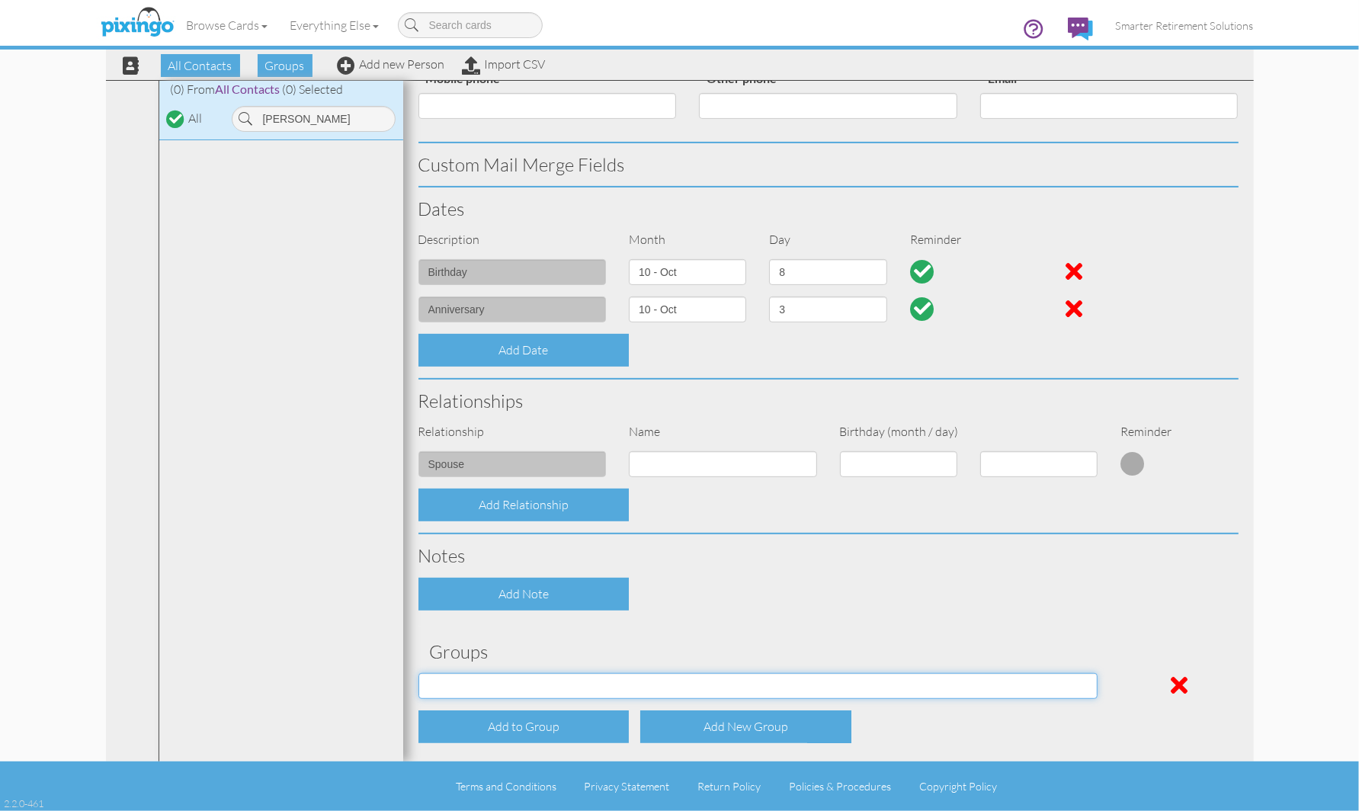
click at [550, 682] on select "[DATE] SMARTER FEDS OSD DMEA [US_STATE] [DATE] BOP Onsite 08/12 [US_STATE] Regi…" at bounding box center [759, 686] width 680 height 26
select select "object:17782"
click at [419, 673] on select "[DATE] SMARTER FEDS OSD DMEA [US_STATE] [DATE] BOP Onsite 08/12 [US_STATE] Regi…" at bounding box center [759, 686] width 680 height 26
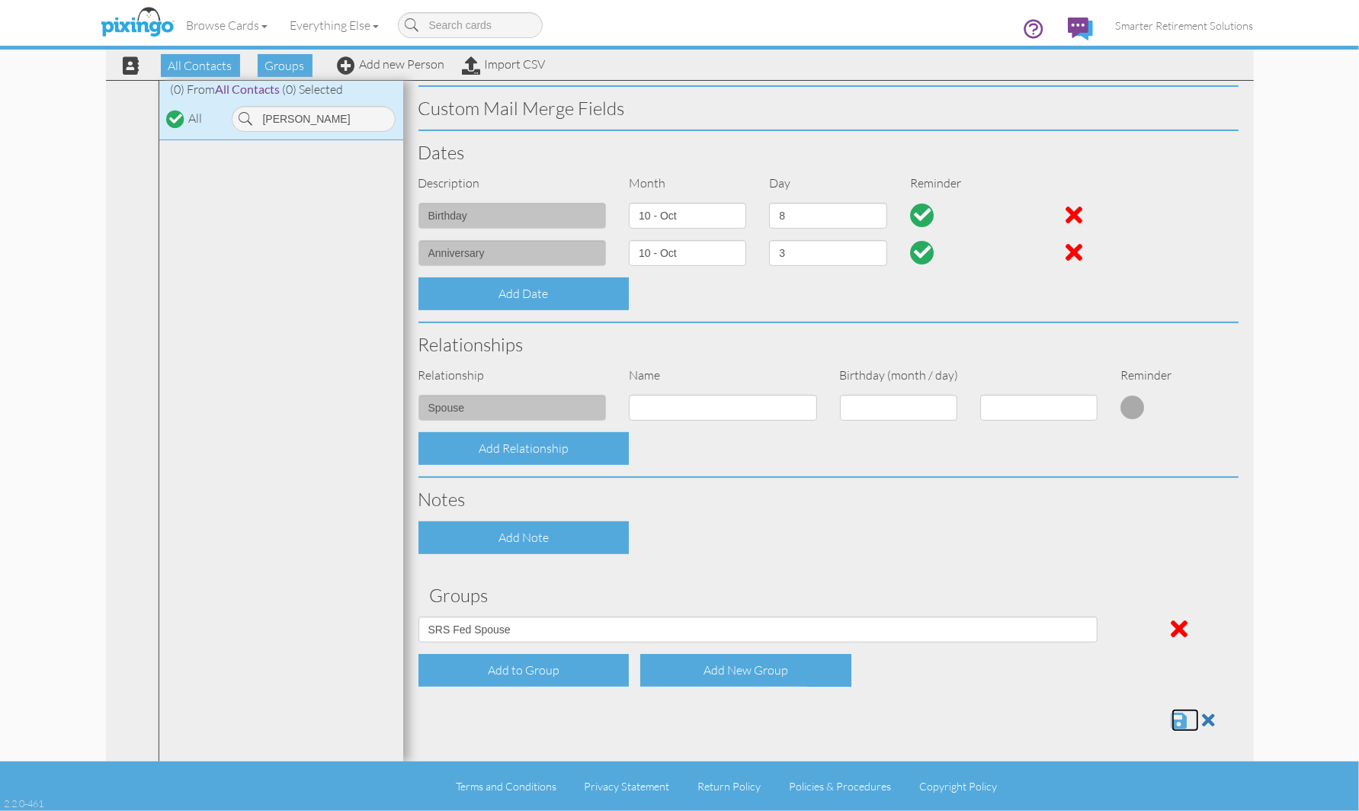
click at [1172, 711] on span at bounding box center [1180, 720] width 16 height 18
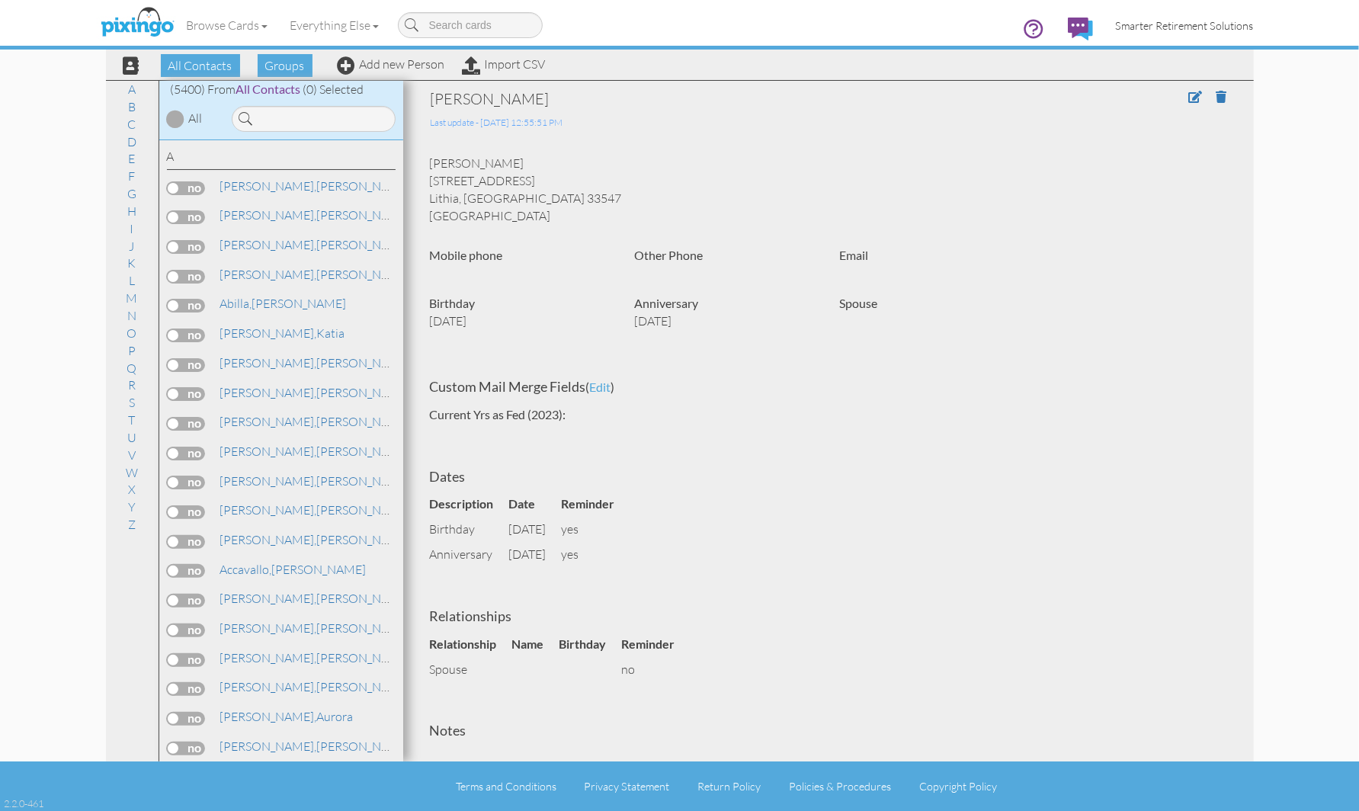
click at [1155, 27] on span "Smarter Retirement Solutions" at bounding box center [1185, 25] width 138 height 13
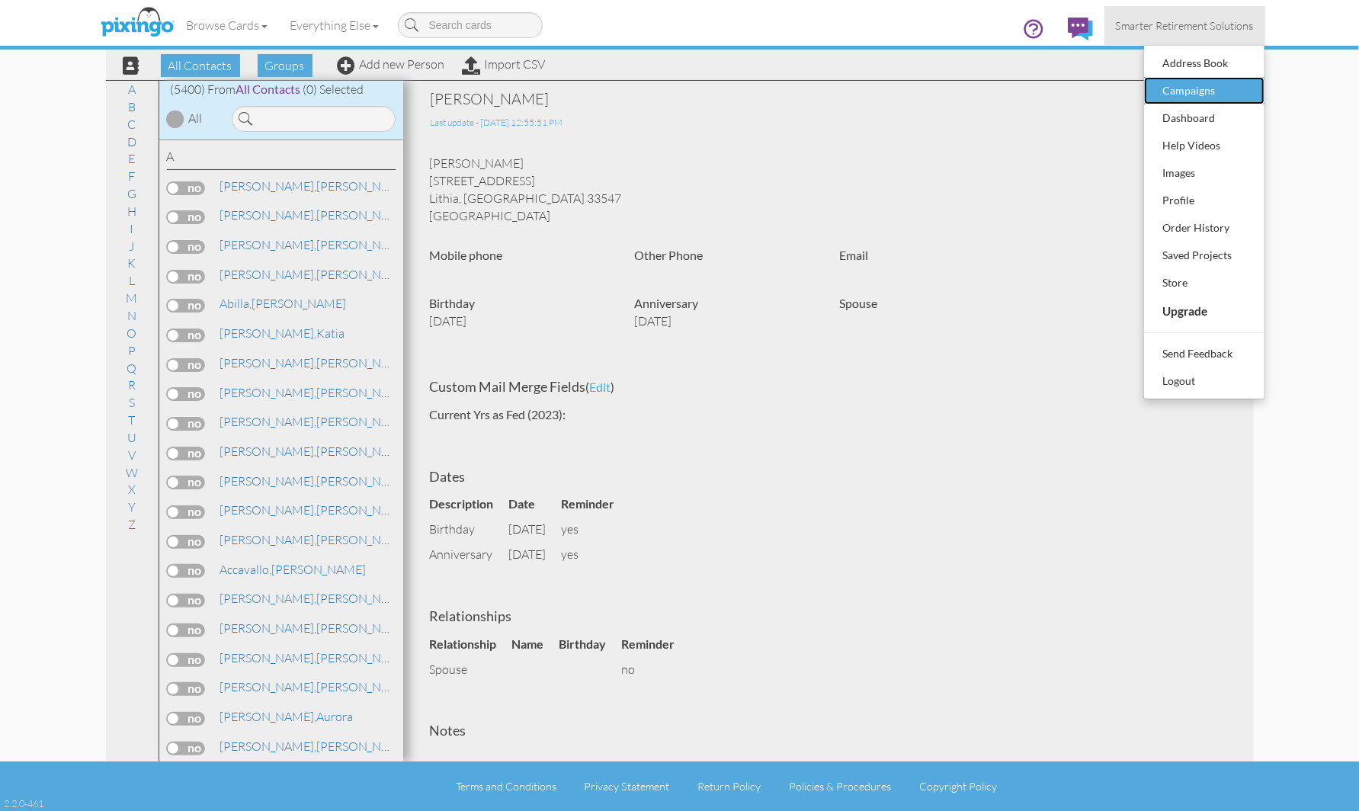
click at [1202, 88] on div "Campaigns" at bounding box center [1205, 90] width 90 height 23
click at [1192, 84] on body "Toggle navigation Visit Pixingo Mobile Browse Cards Business Accounting Automot…" at bounding box center [679, 405] width 1359 height 811
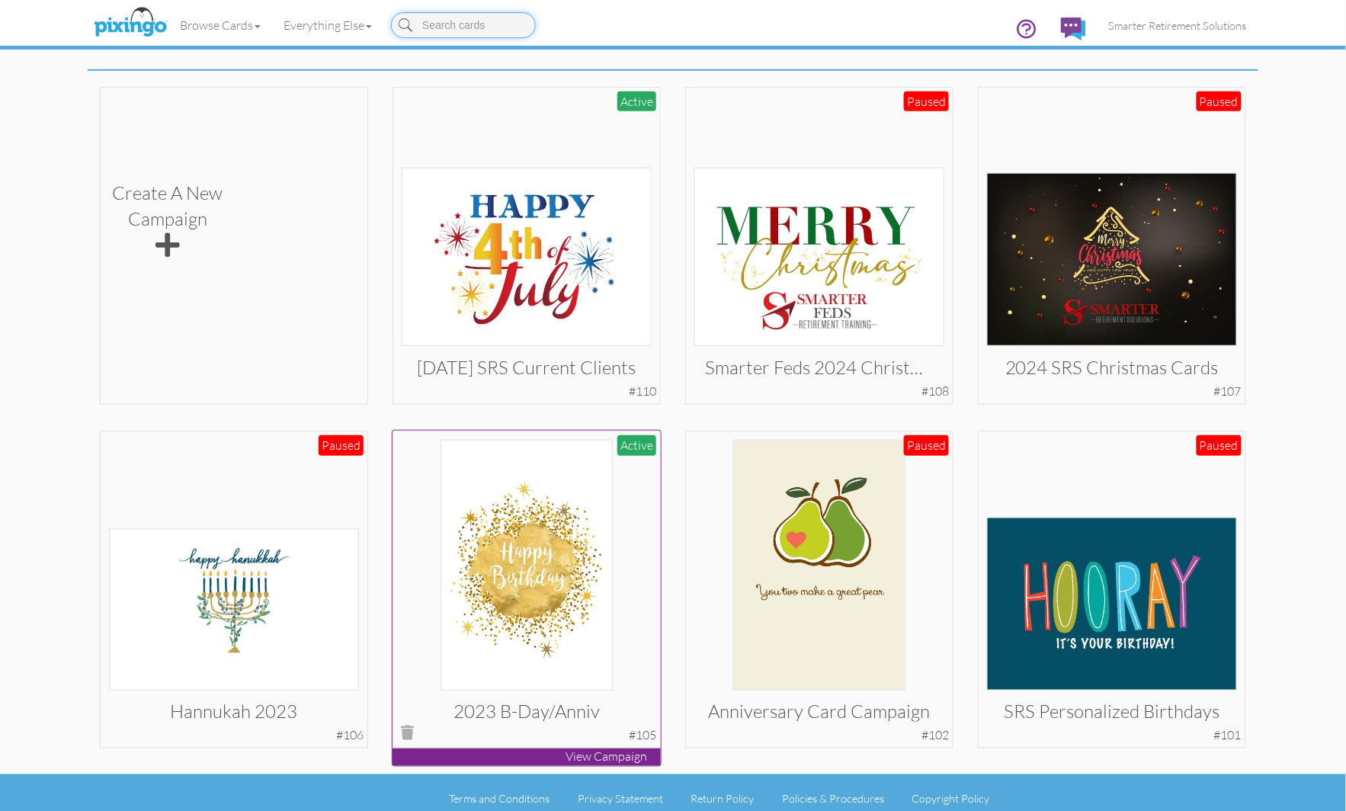
scroll to position [306, 0]
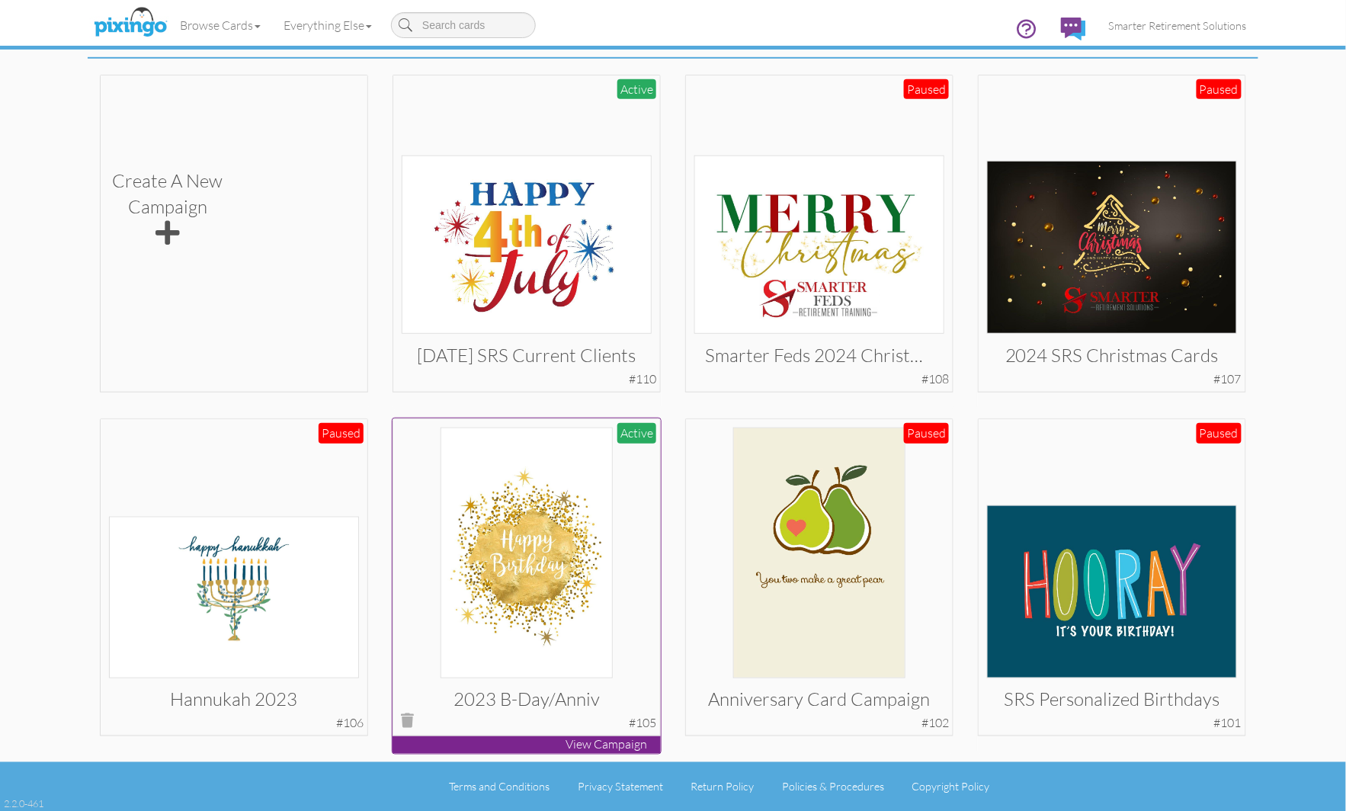
click at [528, 530] on img at bounding box center [527, 553] width 173 height 251
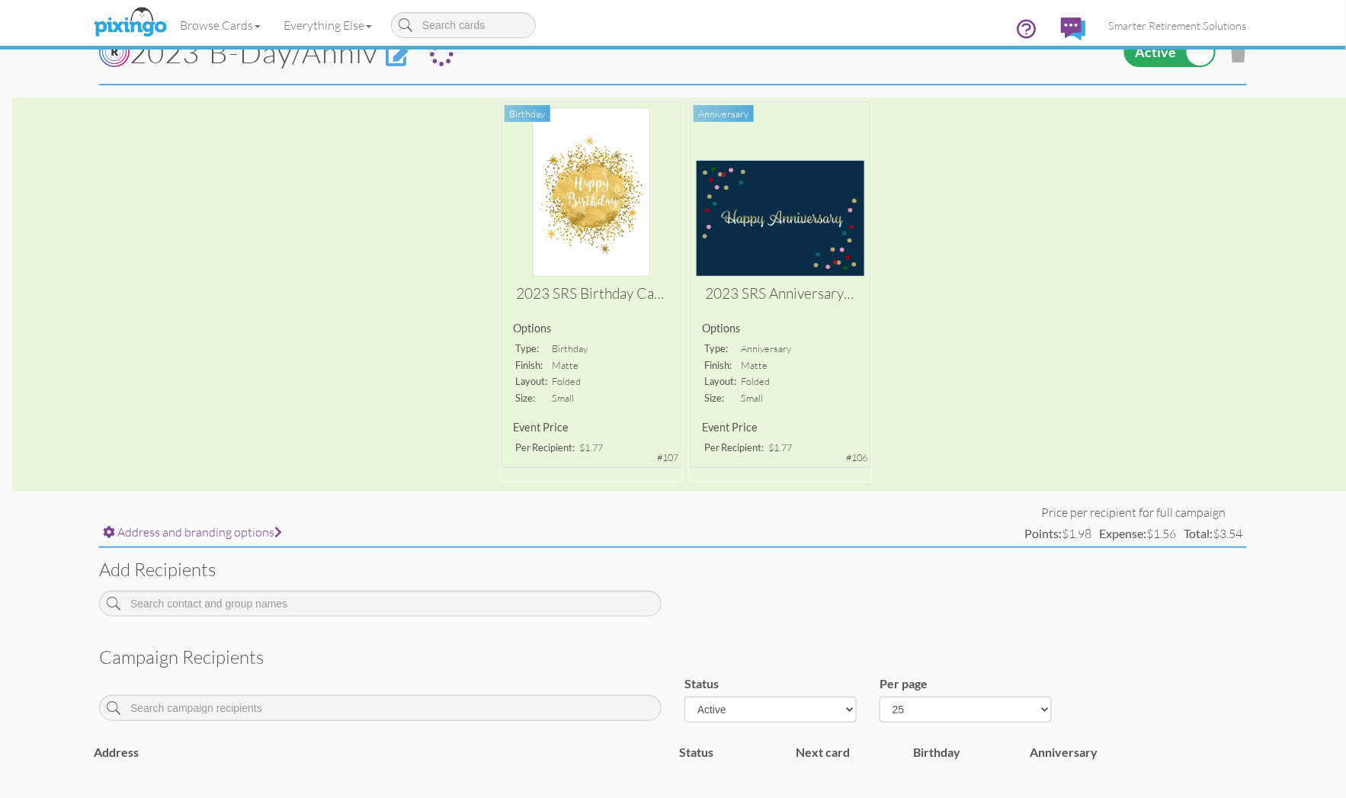
scroll to position [172, 0]
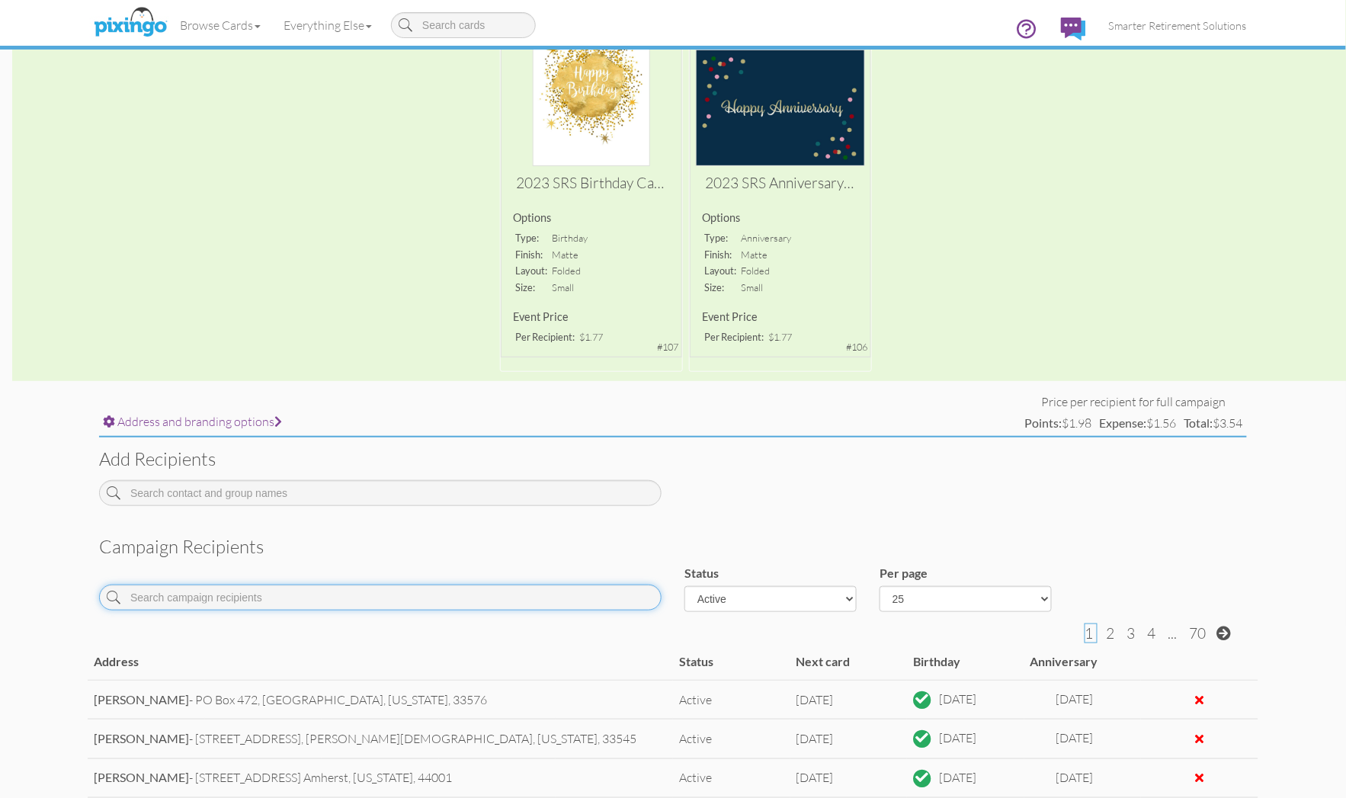
click at [295, 595] on input at bounding box center [380, 598] width 563 height 26
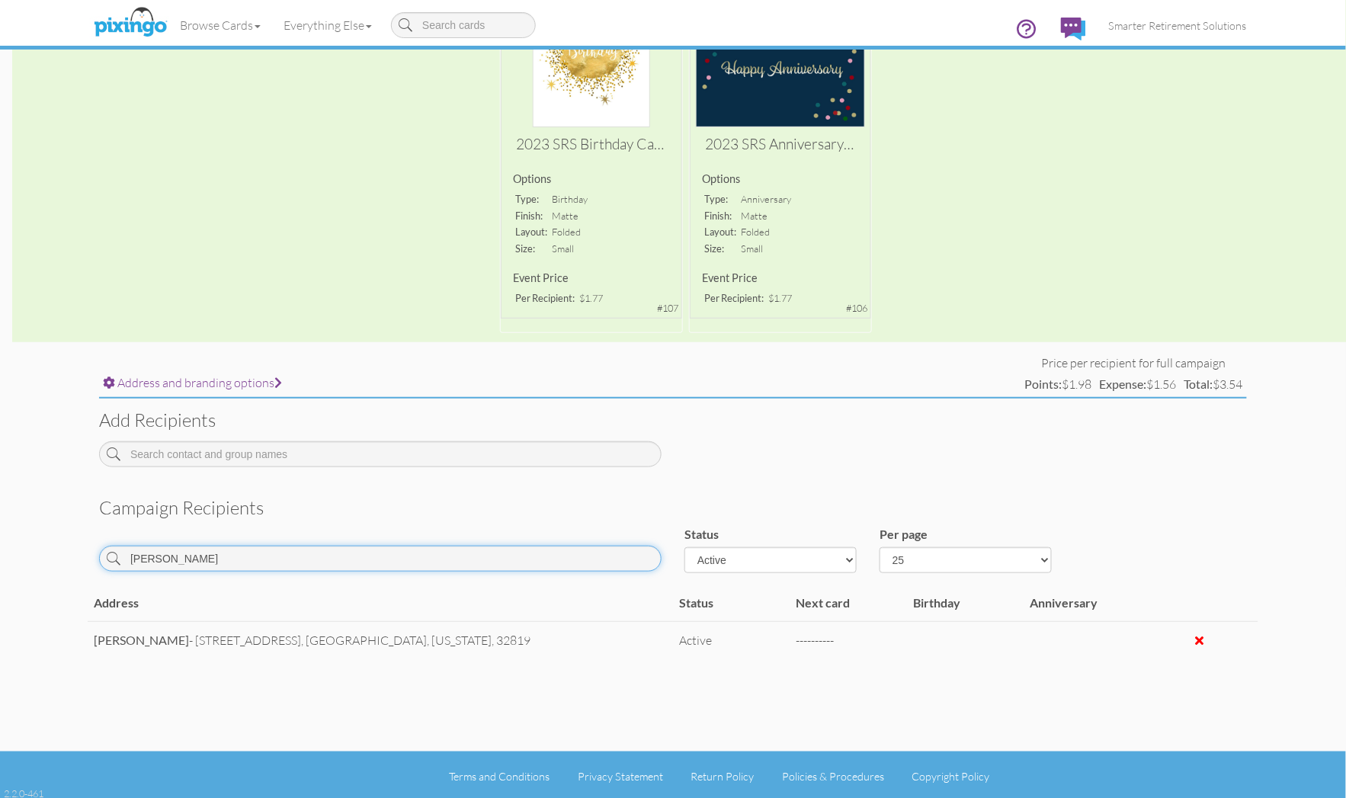
scroll to position [211, 0]
type input "tamara"
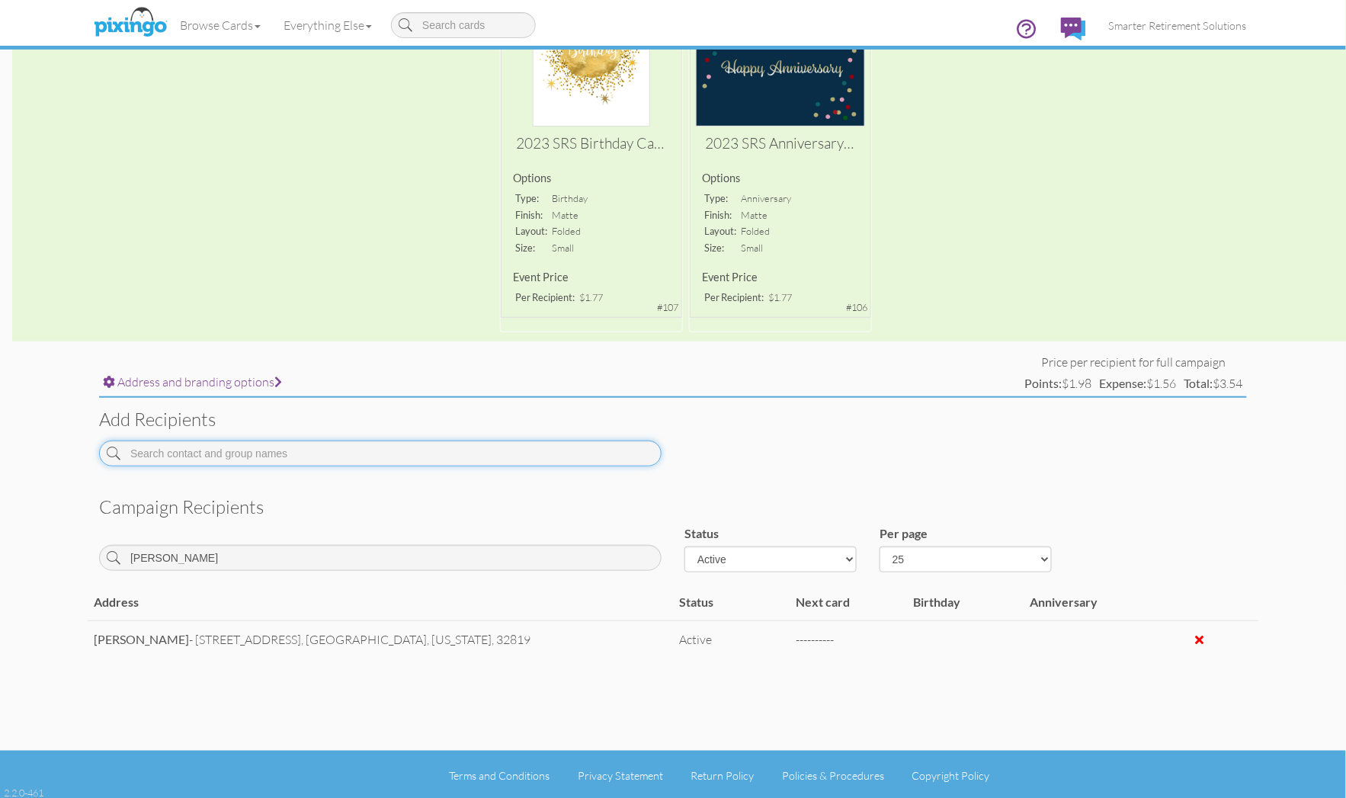
click at [318, 447] on input at bounding box center [380, 454] width 563 height 26
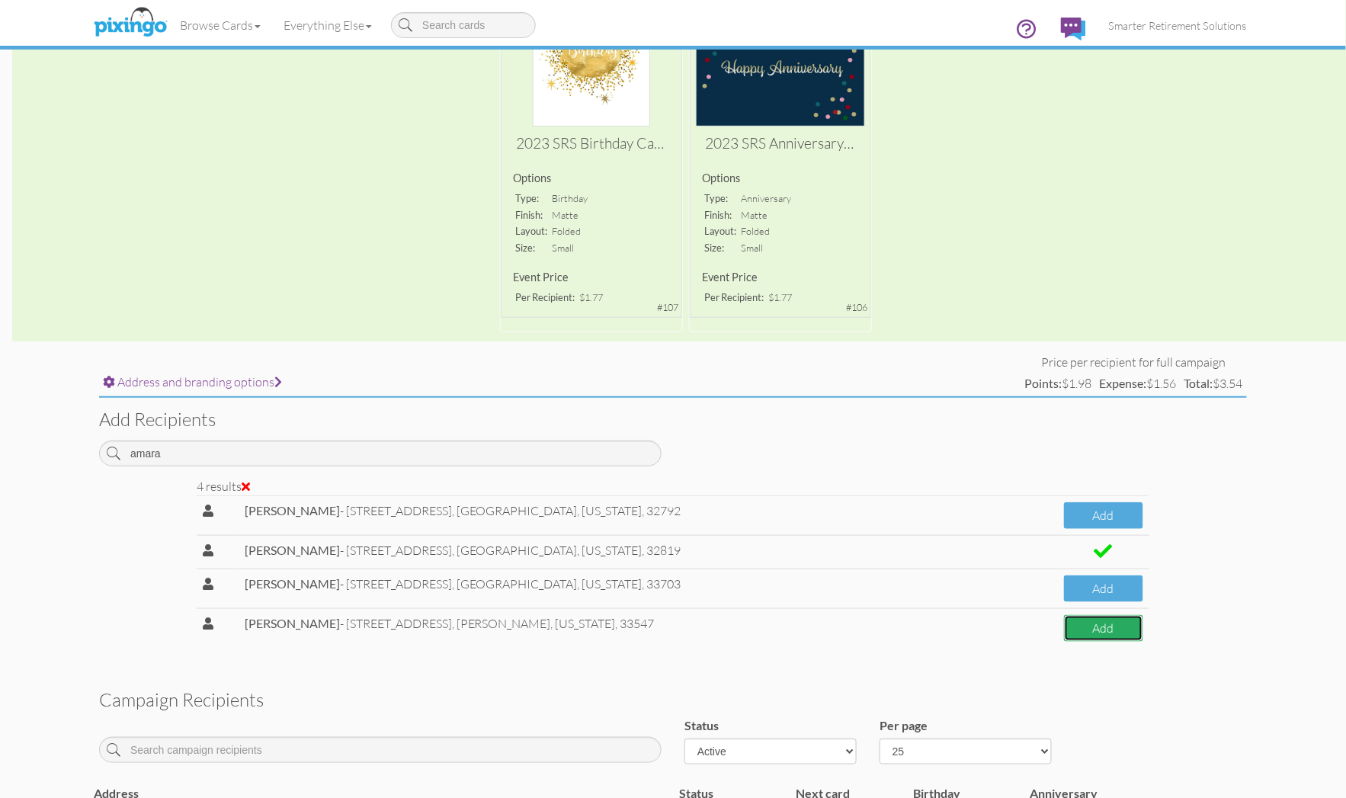
click at [1131, 623] on button "Add" at bounding box center [1103, 628] width 79 height 27
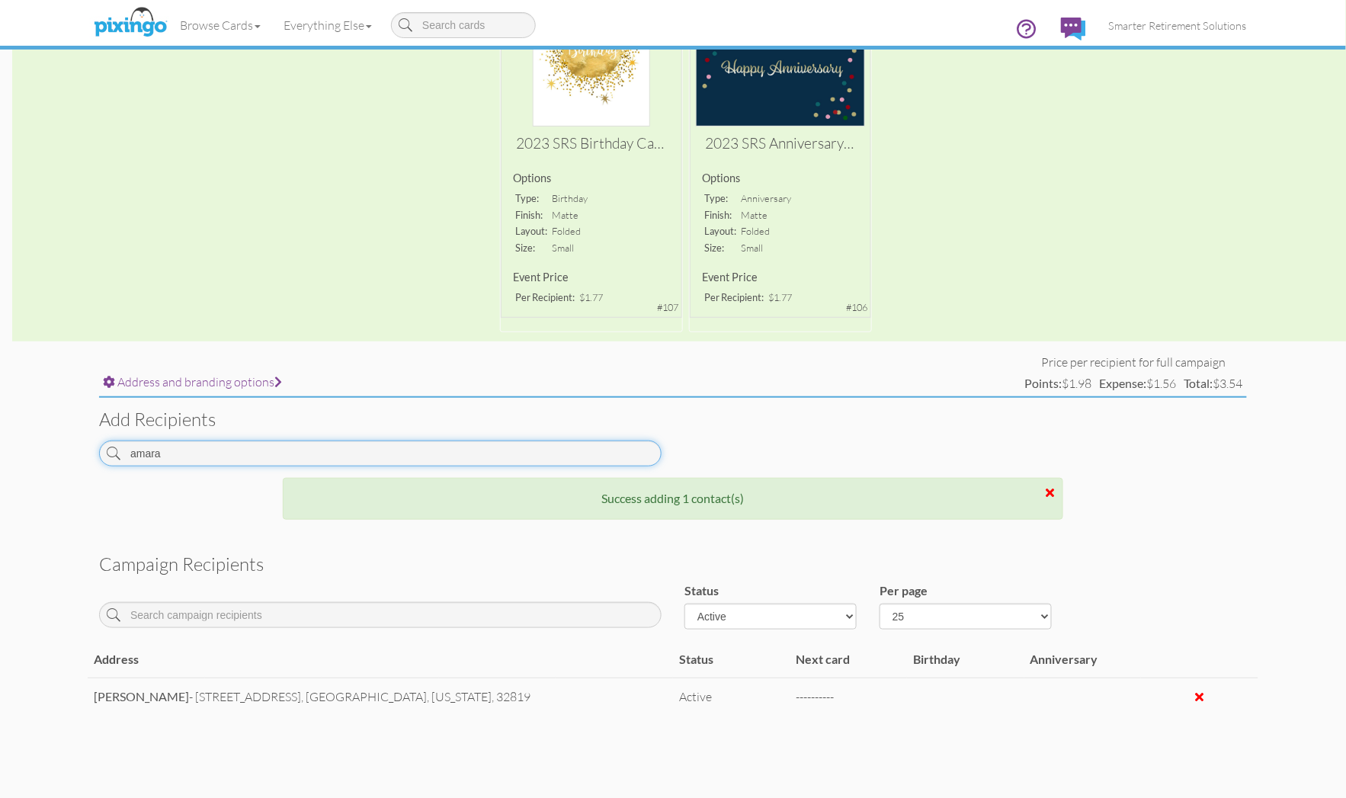
click at [274, 441] on input "amara" at bounding box center [380, 454] width 563 height 26
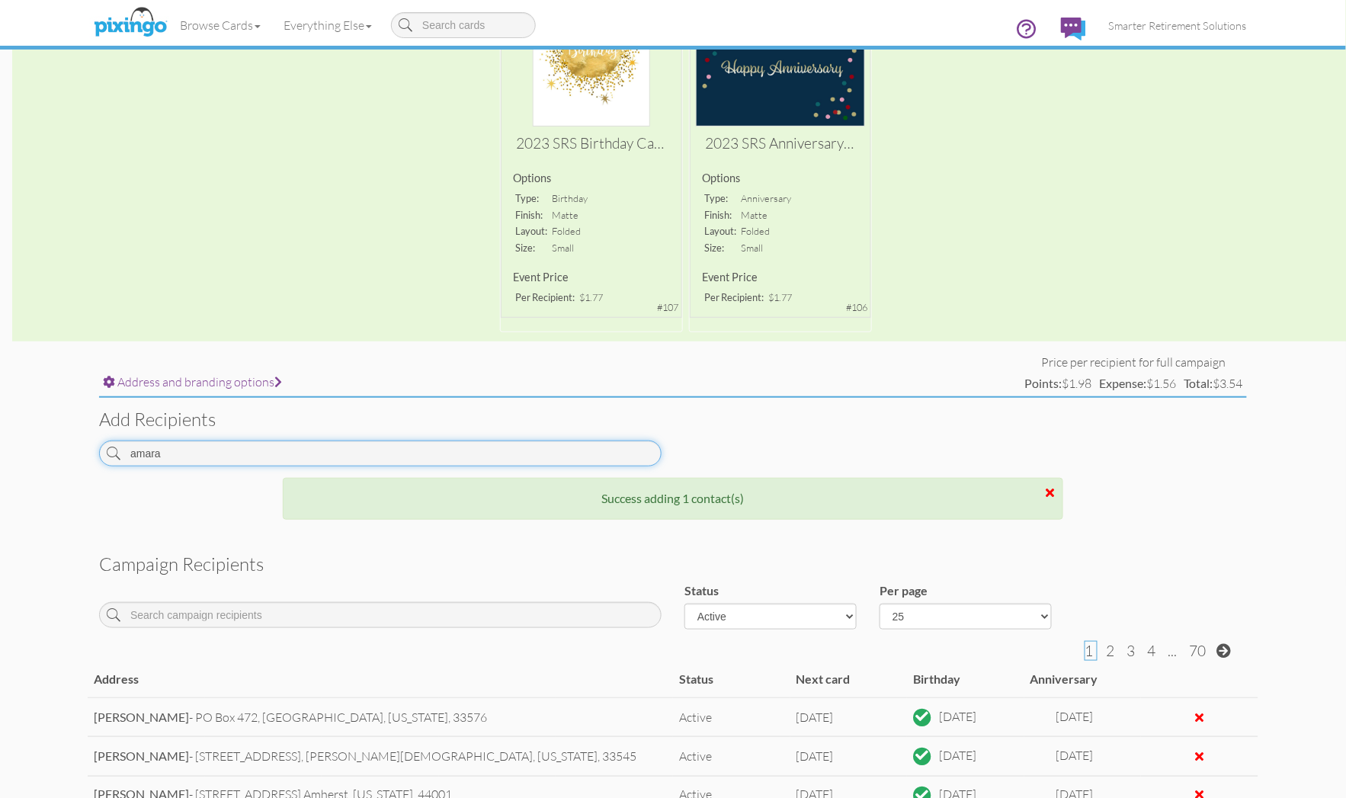
click at [274, 441] on input "amara" at bounding box center [380, 454] width 563 height 26
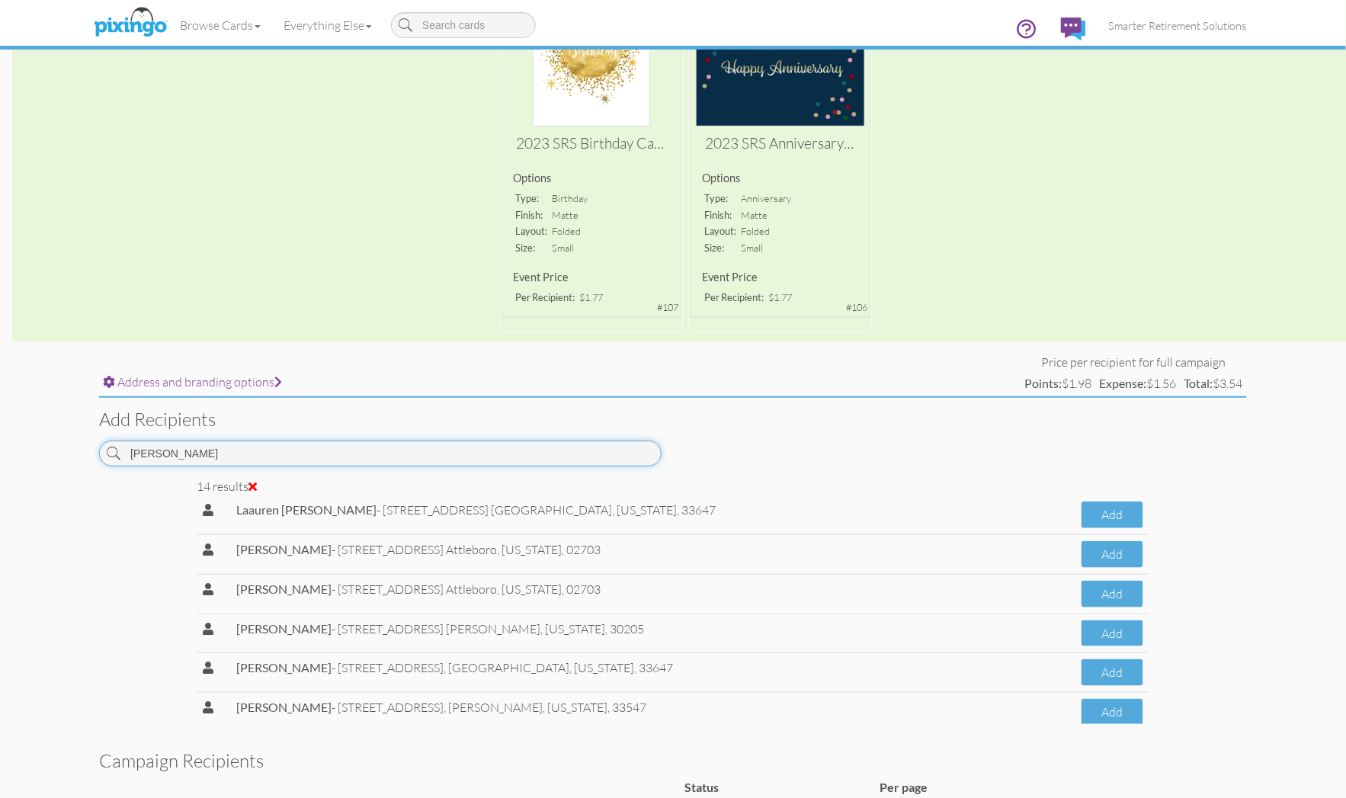
scroll to position [316, 0]
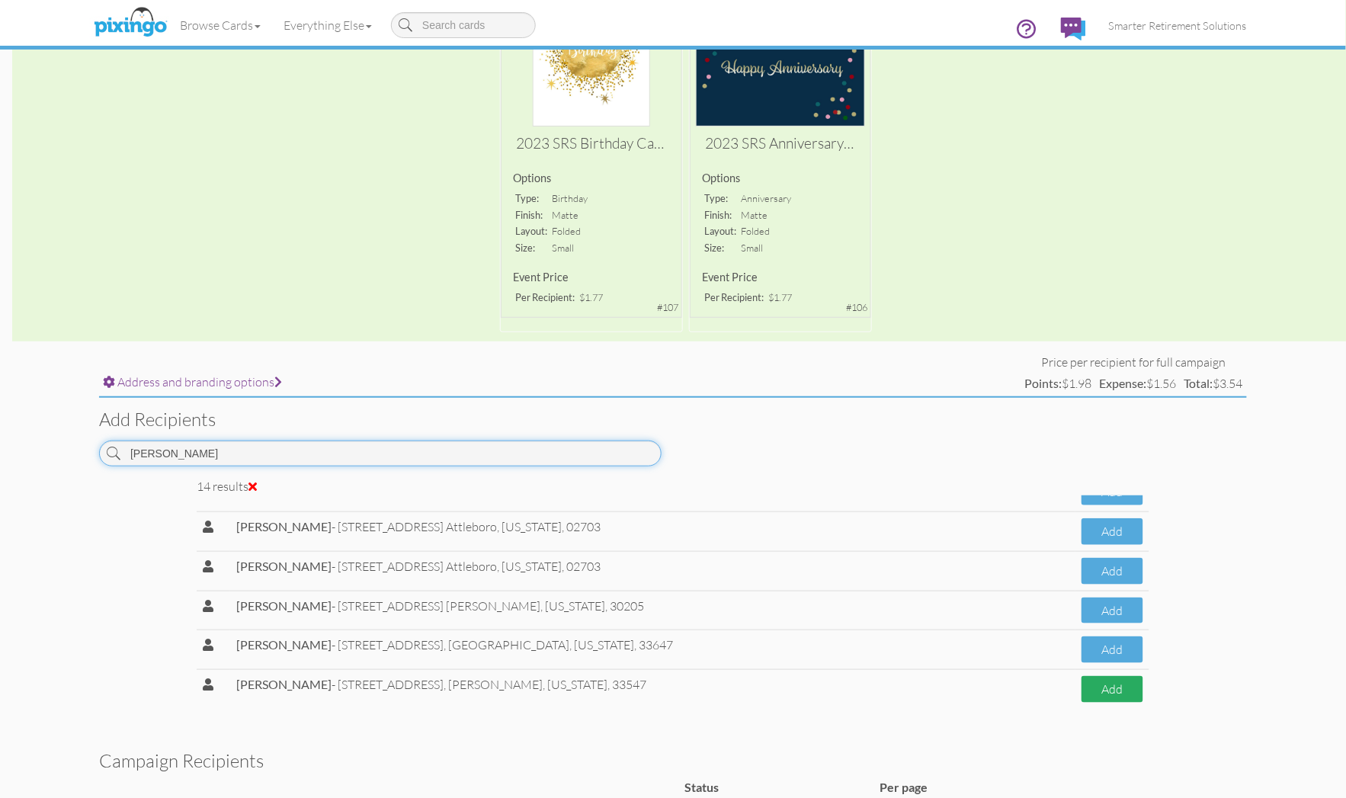
type input "dean"
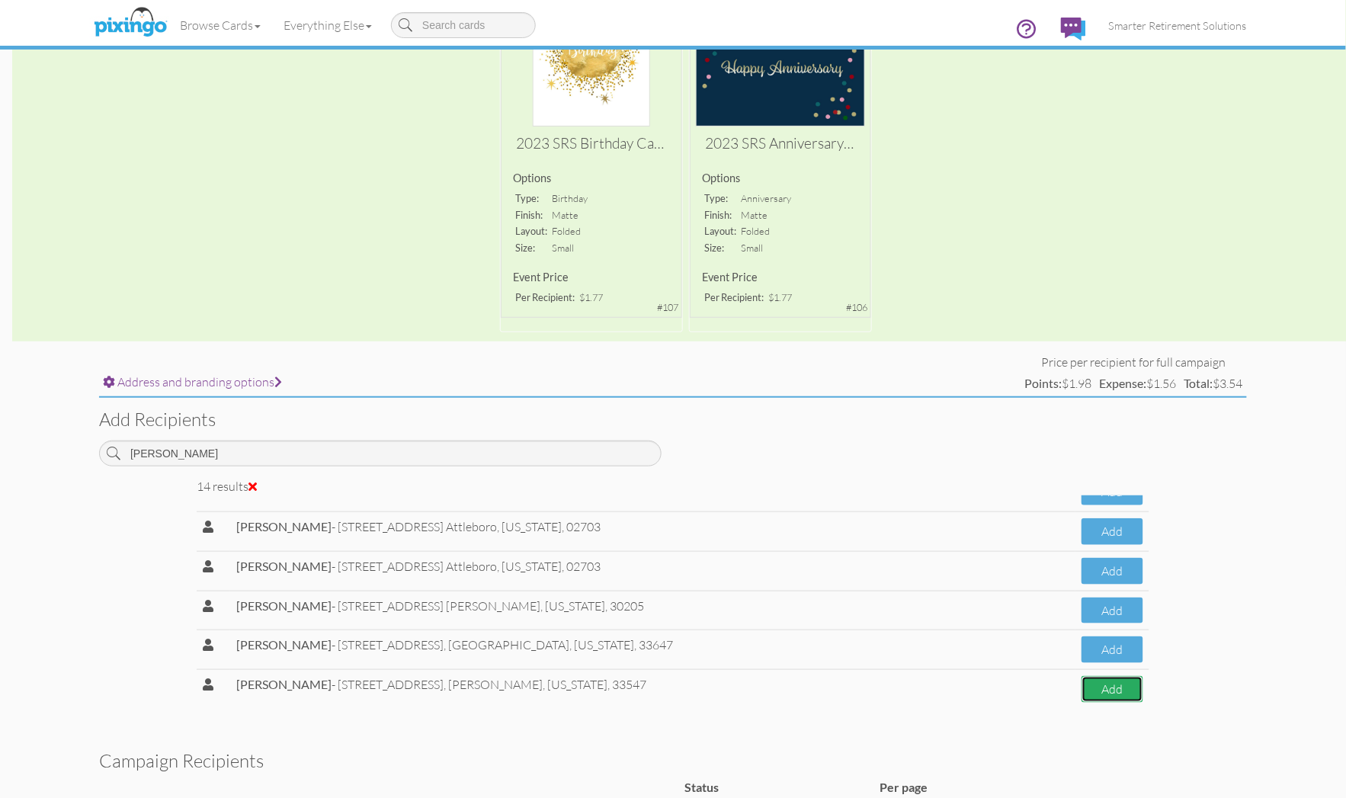
click at [1099, 691] on button "Add" at bounding box center [1113, 689] width 62 height 27
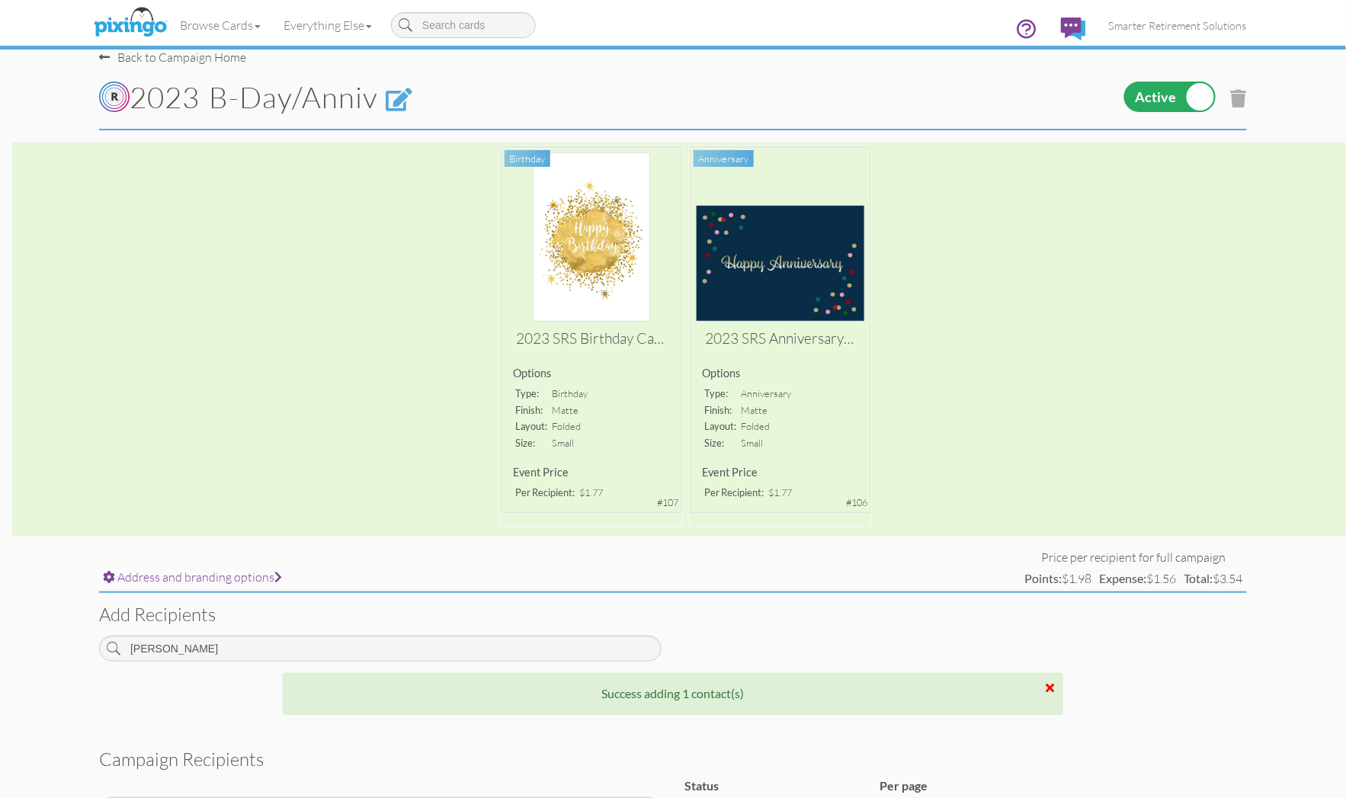
scroll to position [0, 0]
